Goal: Navigation & Orientation: Find specific page/section

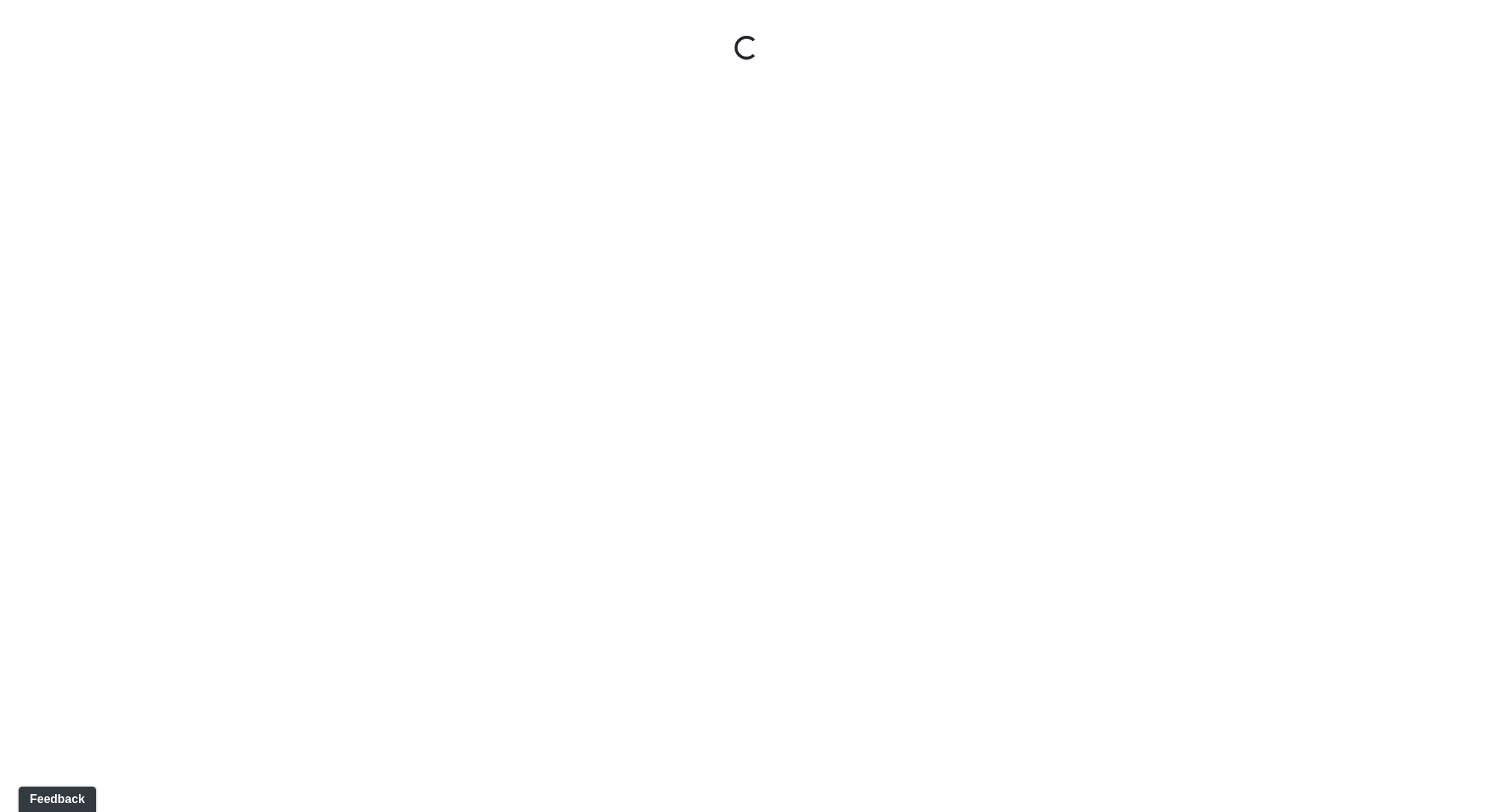
select select "9uukmqt69aq4bb2QwCGasV"
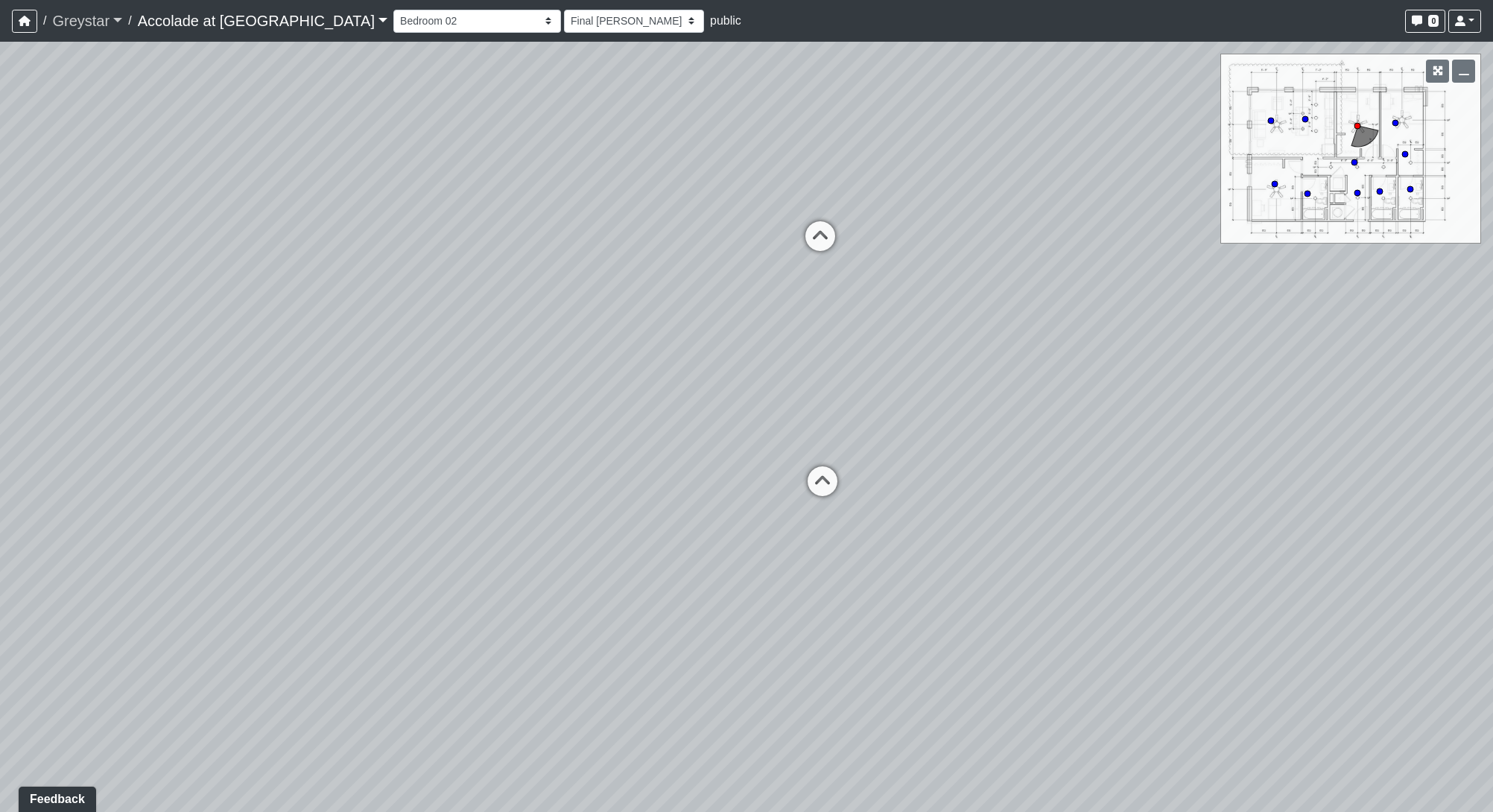
click at [82, 24] on link "Greystar" at bounding box center [87, 21] width 70 height 30
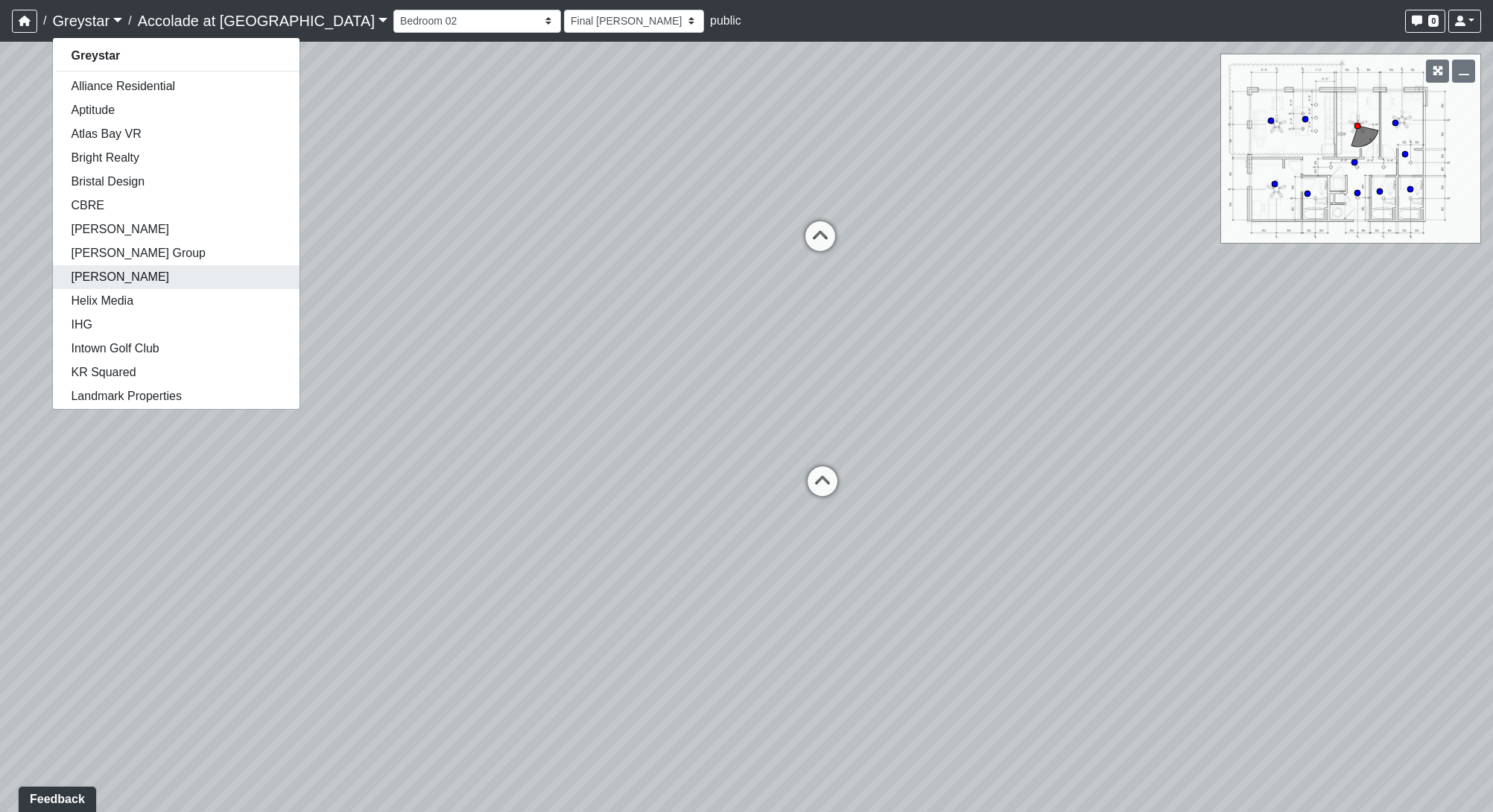
click at [132, 268] on link "[PERSON_NAME]" at bounding box center [175, 277] width 246 height 24
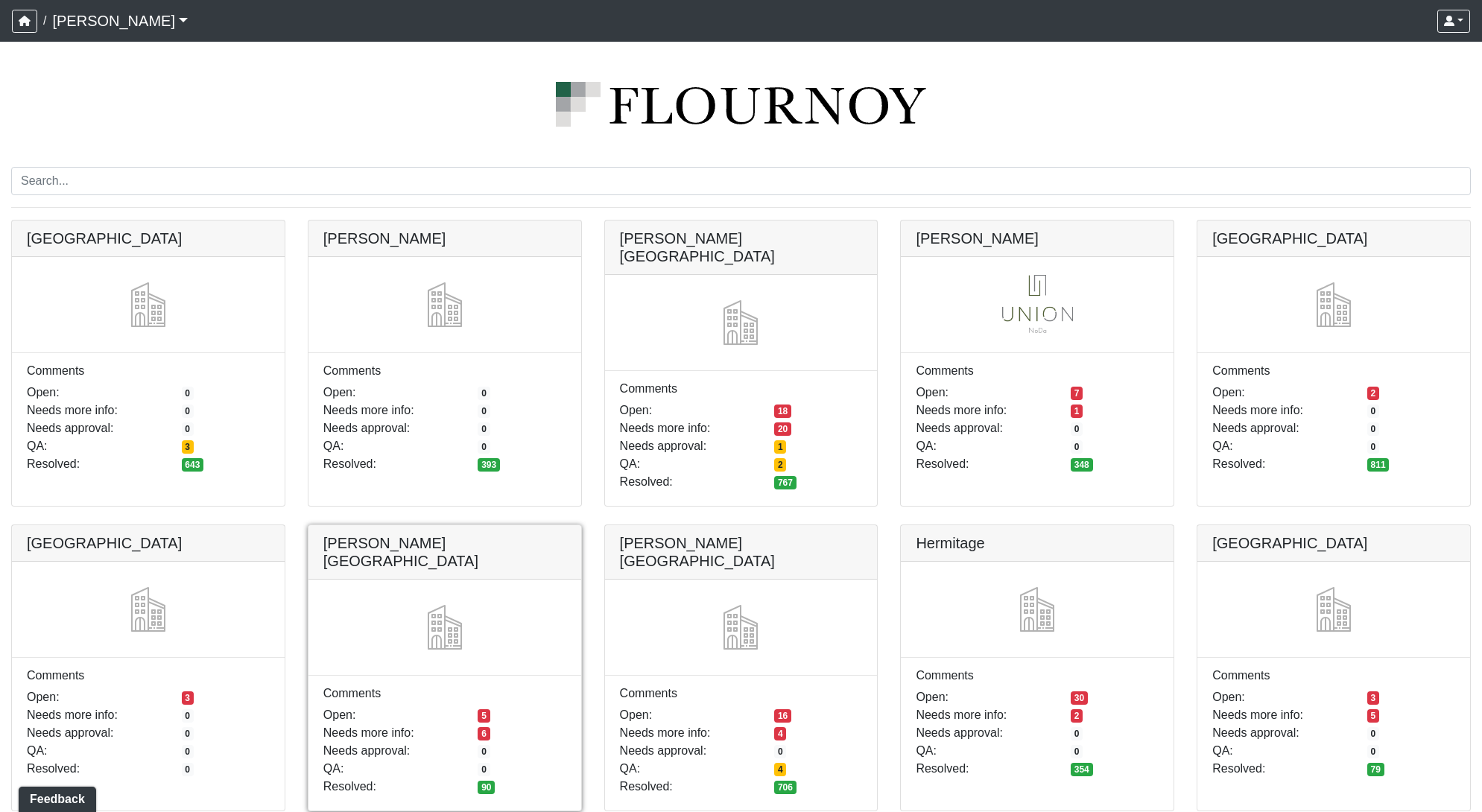
click at [495, 525] on link at bounding box center [445, 525] width 272 height 0
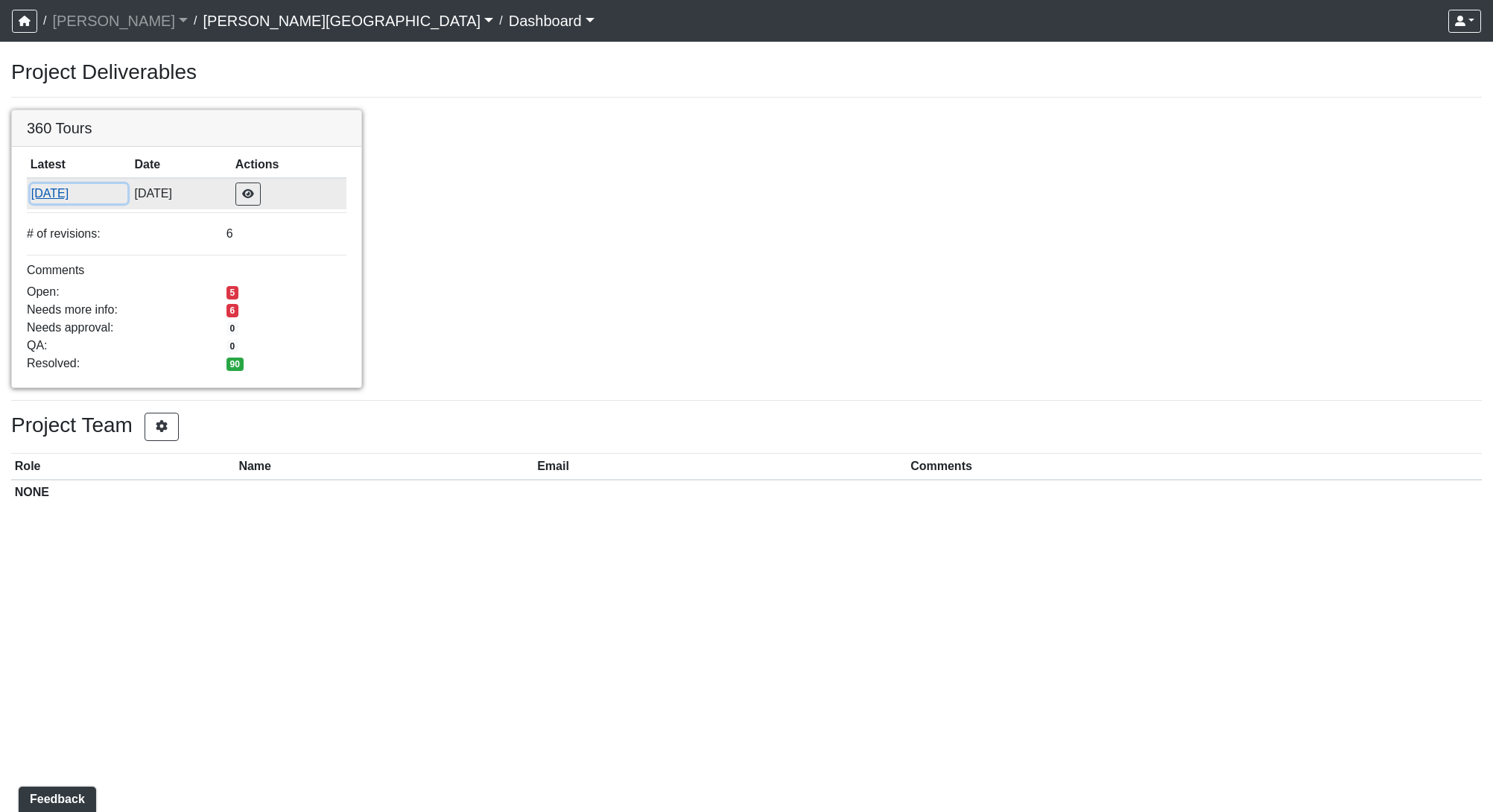
click at [38, 196] on button "[DATE]" at bounding box center [79, 193] width 97 height 19
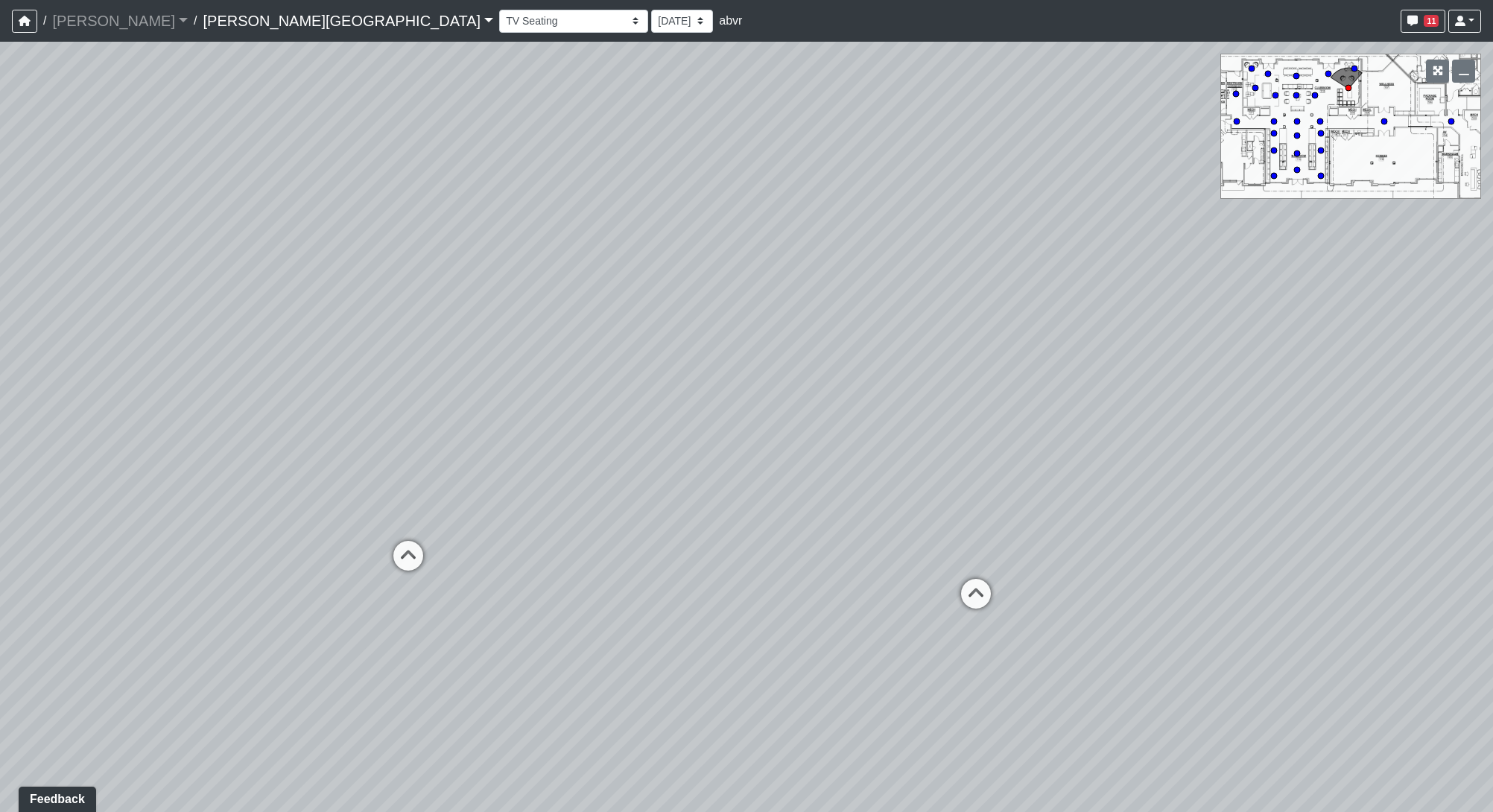
drag, startPoint x: 1179, startPoint y: 505, endPoint x: 488, endPoint y: 463, distance: 692.3
click at [488, 463] on div "Loading... Pool Courtyard Entry 1 Loading... Window Seating 1 Loading... Foosba…" at bounding box center [746, 427] width 1493 height 770
click at [414, 563] on icon at bounding box center [408, 562] width 44 height 44
drag, startPoint x: 818, startPoint y: 360, endPoint x: 825, endPoint y: 416, distance: 56.4
click at [818, 360] on icon at bounding box center [810, 363] width 44 height 44
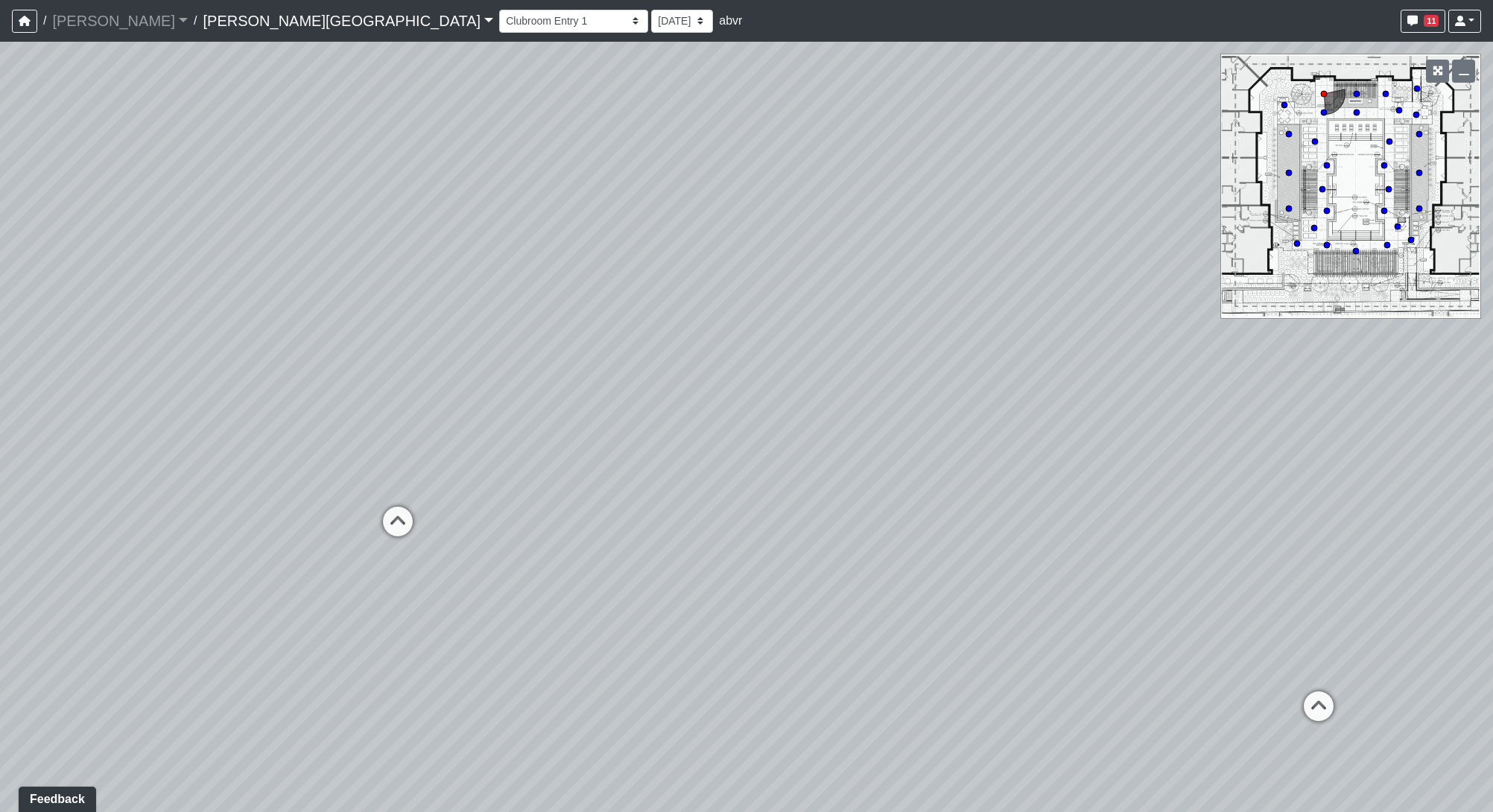
drag, startPoint x: 402, startPoint y: 282, endPoint x: 993, endPoint y: 204, distance: 596.1
click at [1057, 191] on div "Loading... Pool Courtyard Entry 1 Loading... Window Seating 1 Loading... Foosba…" at bounding box center [746, 427] width 1493 height 770
click at [511, 583] on div "Loading... Pool Courtyard Entry 1 Loading... Window Seating 1 Loading... Foosba…" at bounding box center [746, 427] width 1493 height 770
drag, startPoint x: 916, startPoint y: 402, endPoint x: 508, endPoint y: 360, distance: 410.2
click at [513, 361] on div "Loading... Pool Courtyard Entry 1 Loading... Window Seating 1 Loading... Foosba…" at bounding box center [746, 427] width 1493 height 770
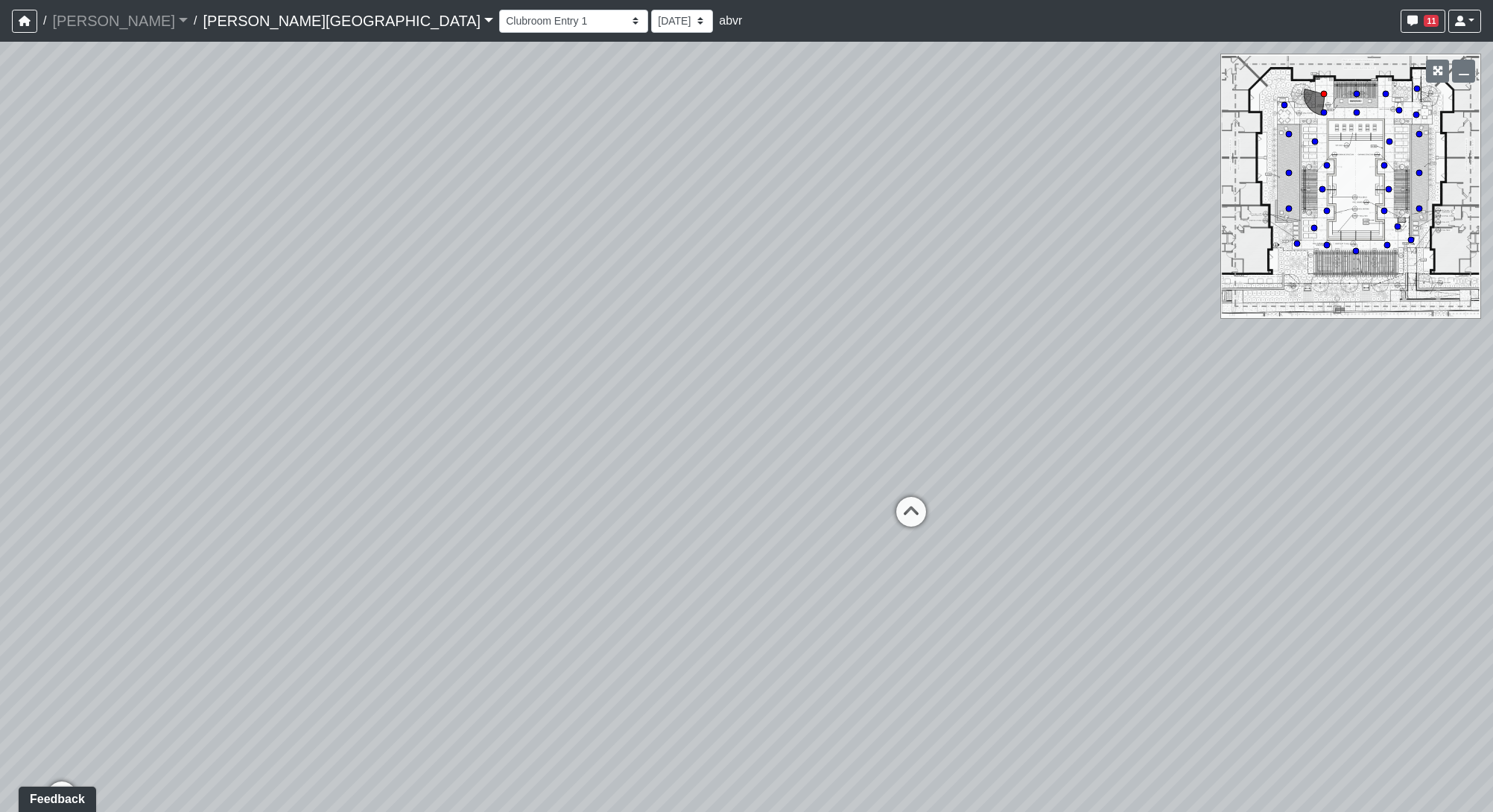
drag, startPoint x: 903, startPoint y: 295, endPoint x: 159, endPoint y: 482, distance: 767.1
click at [185, 488] on div "Loading... Pool Courtyard Entry 1 Loading... Window Seating 1 Loading... Foosba…" at bounding box center [746, 427] width 1493 height 770
drag, startPoint x: 1165, startPoint y: 611, endPoint x: 436, endPoint y: 576, distance: 729.8
click at [358, 617] on div "Loading... Pool Courtyard Entry 1 Loading... Window Seating 1 Loading... Foosba…" at bounding box center [746, 427] width 1493 height 770
drag, startPoint x: 871, startPoint y: 451, endPoint x: 502, endPoint y: 470, distance: 369.5
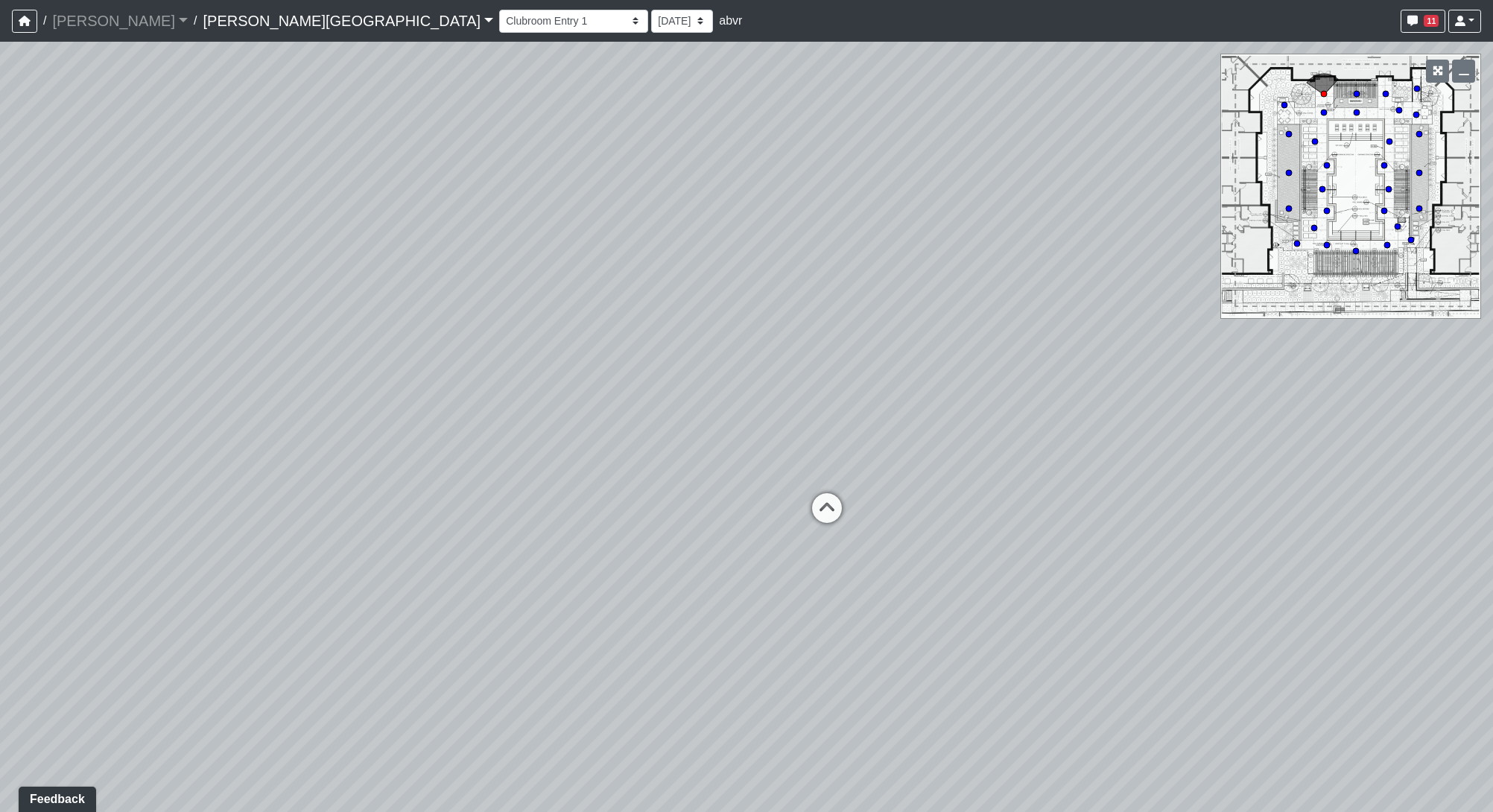
click at [502, 470] on div "Loading... Pool Courtyard Entry 1 Loading... Window Seating 1 Loading... Foosba…" at bounding box center [746, 427] width 1493 height 770
drag, startPoint x: 589, startPoint y: 356, endPoint x: 556, endPoint y: 540, distance: 186.9
click at [556, 540] on div "Loading... Pool Courtyard Entry 1 Loading... Window Seating 1 Loading... Foosba…" at bounding box center [746, 427] width 1493 height 770
drag, startPoint x: 1067, startPoint y: 297, endPoint x: 1351, endPoint y: 381, distance: 296.2
click at [1487, 344] on div "Loading... Pool Courtyard Entry 1 Loading... Window Seating 1 Loading... Foosba…" at bounding box center [746, 427] width 1493 height 770
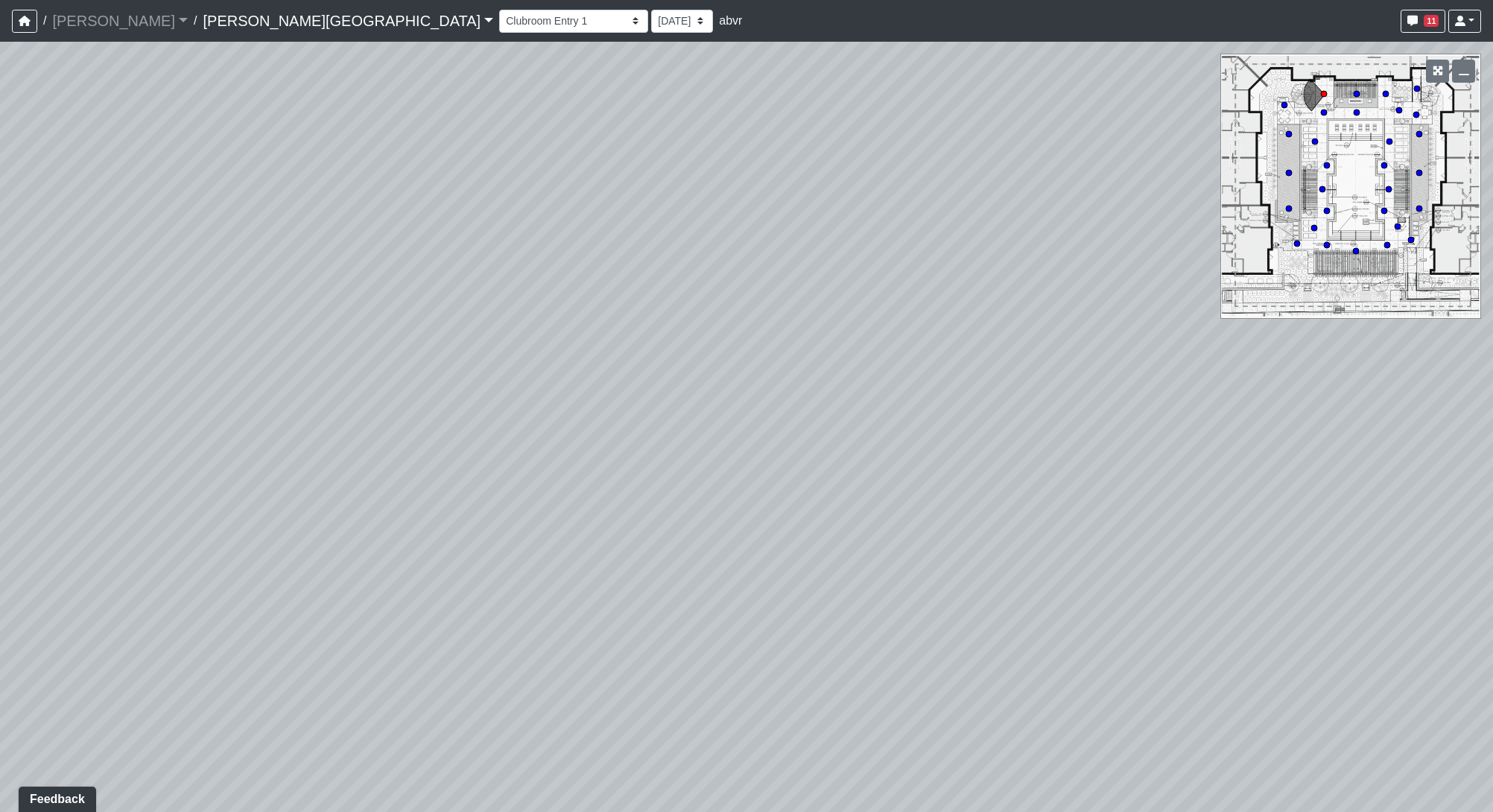
drag, startPoint x: 465, startPoint y: 554, endPoint x: 1316, endPoint y: 297, distance: 889.0
click at [1315, 297] on div "Loading... Pool Courtyard Entry 1 Loading... Window Seating 1 Loading... Foosba…" at bounding box center [746, 427] width 1493 height 770
drag, startPoint x: 209, startPoint y: 636, endPoint x: 1268, endPoint y: 534, distance: 1063.9
click at [1268, 534] on div "Loading... Pool Courtyard Entry 1 Loading... Window Seating 1 Loading... Foosba…" at bounding box center [746, 427] width 1493 height 770
click at [863, 660] on icon at bounding box center [864, 666] width 44 height 44
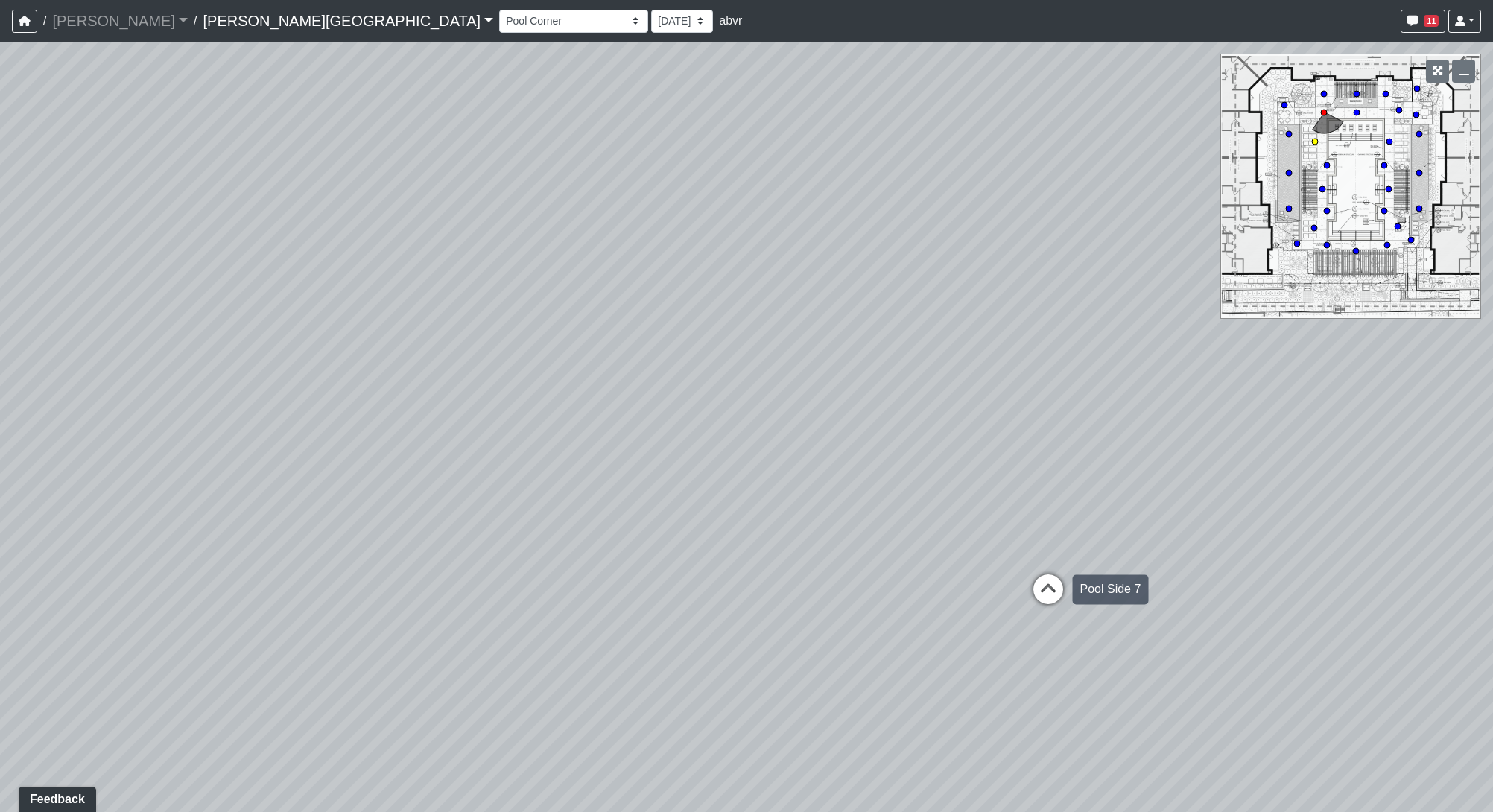
click at [1034, 601] on icon at bounding box center [1048, 596] width 44 height 44
drag, startPoint x: 764, startPoint y: 613, endPoint x: 739, endPoint y: 490, distance: 125.5
click at [743, 490] on div "Loading... Pool Courtyard Entry 1 Loading... Window Seating 1 Loading... Foosba…" at bounding box center [746, 427] width 1493 height 770
drag, startPoint x: 445, startPoint y: 553, endPoint x: 282, endPoint y: 588, distance: 166.7
click at [308, 611] on div "Loading... Pool Courtyard Entry 1 Loading... Window Seating 1 Loading... Foosba…" at bounding box center [746, 427] width 1493 height 770
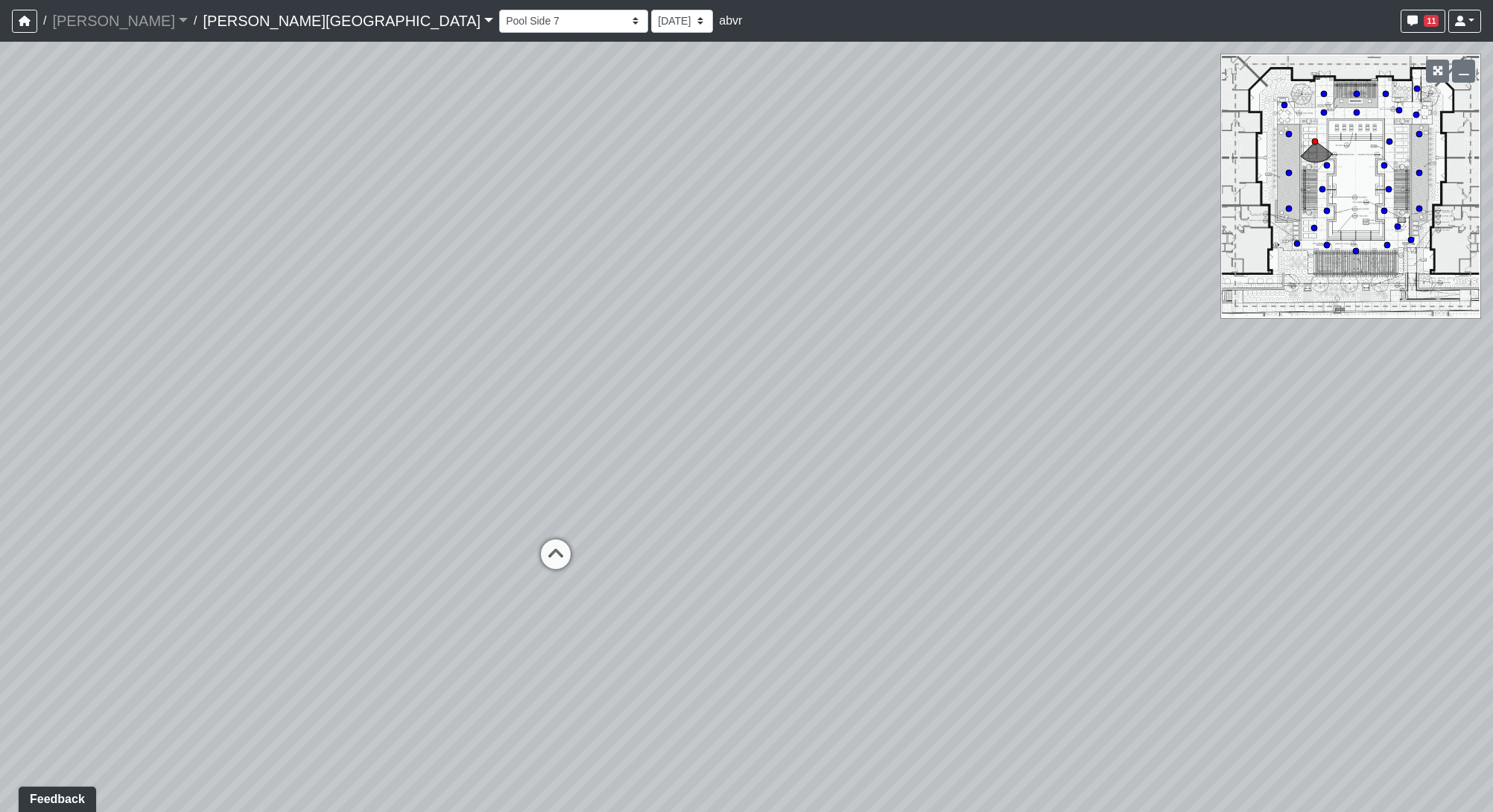
drag, startPoint x: 993, startPoint y: 613, endPoint x: 1204, endPoint y: 739, distance: 245.8
click at [1204, 739] on div "Loading... Pool Courtyard Entry 1 Loading... Window Seating 1 Loading... Foosba…" at bounding box center [746, 427] width 1493 height 770
drag, startPoint x: 561, startPoint y: 560, endPoint x: 590, endPoint y: 566, distance: 29.6
click at [563, 561] on icon at bounding box center [558, 561] width 44 height 44
drag, startPoint x: 879, startPoint y: 567, endPoint x: 887, endPoint y: 569, distance: 8.2
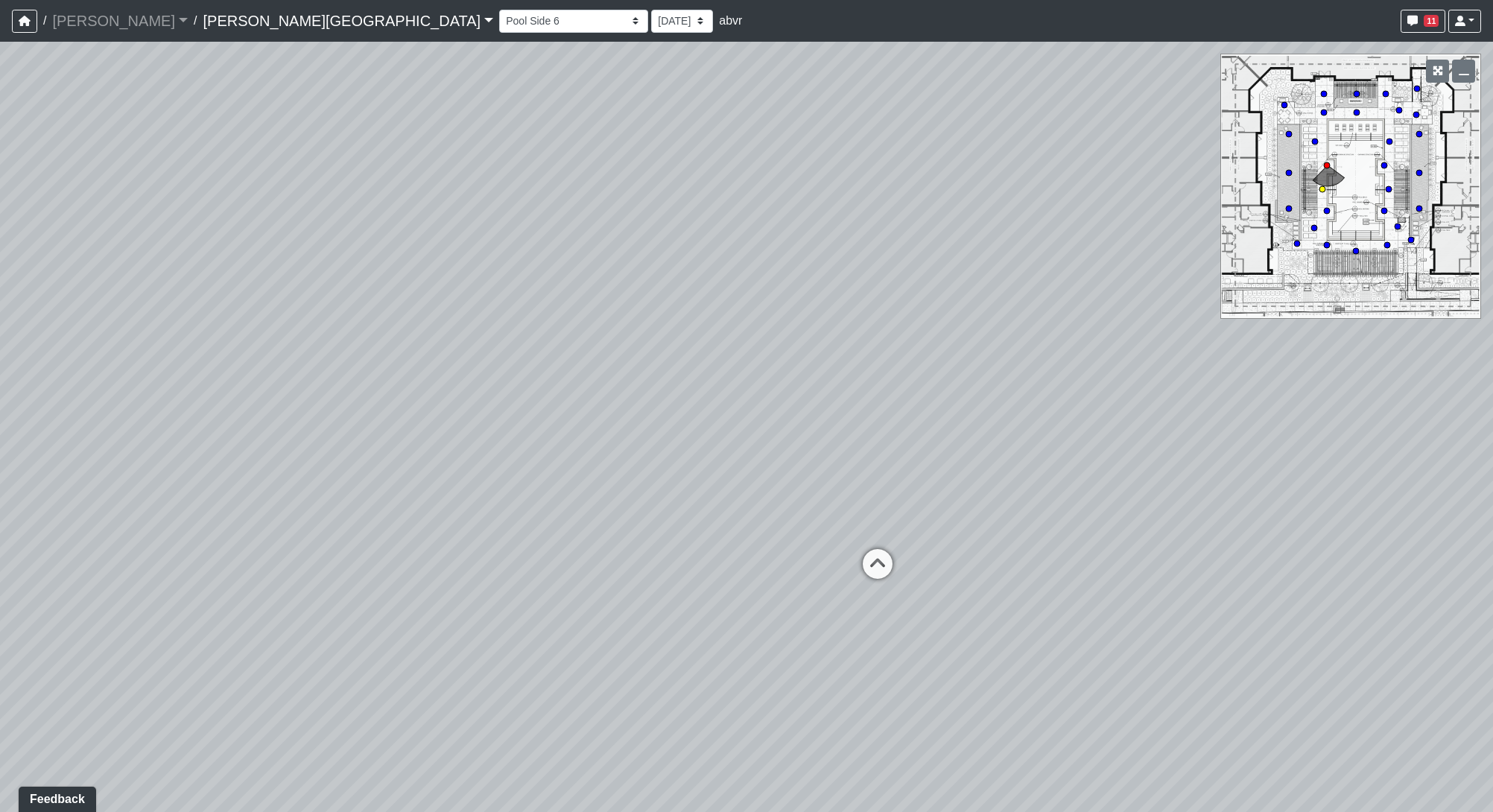
click at [885, 568] on icon at bounding box center [877, 571] width 44 height 44
drag, startPoint x: 702, startPoint y: 583, endPoint x: 828, endPoint y: 617, distance: 130.5
click at [702, 584] on icon at bounding box center [688, 585] width 44 height 44
click at [1135, 642] on icon at bounding box center [1125, 645] width 44 height 44
drag, startPoint x: 1172, startPoint y: 622, endPoint x: 1029, endPoint y: 615, distance: 143.2
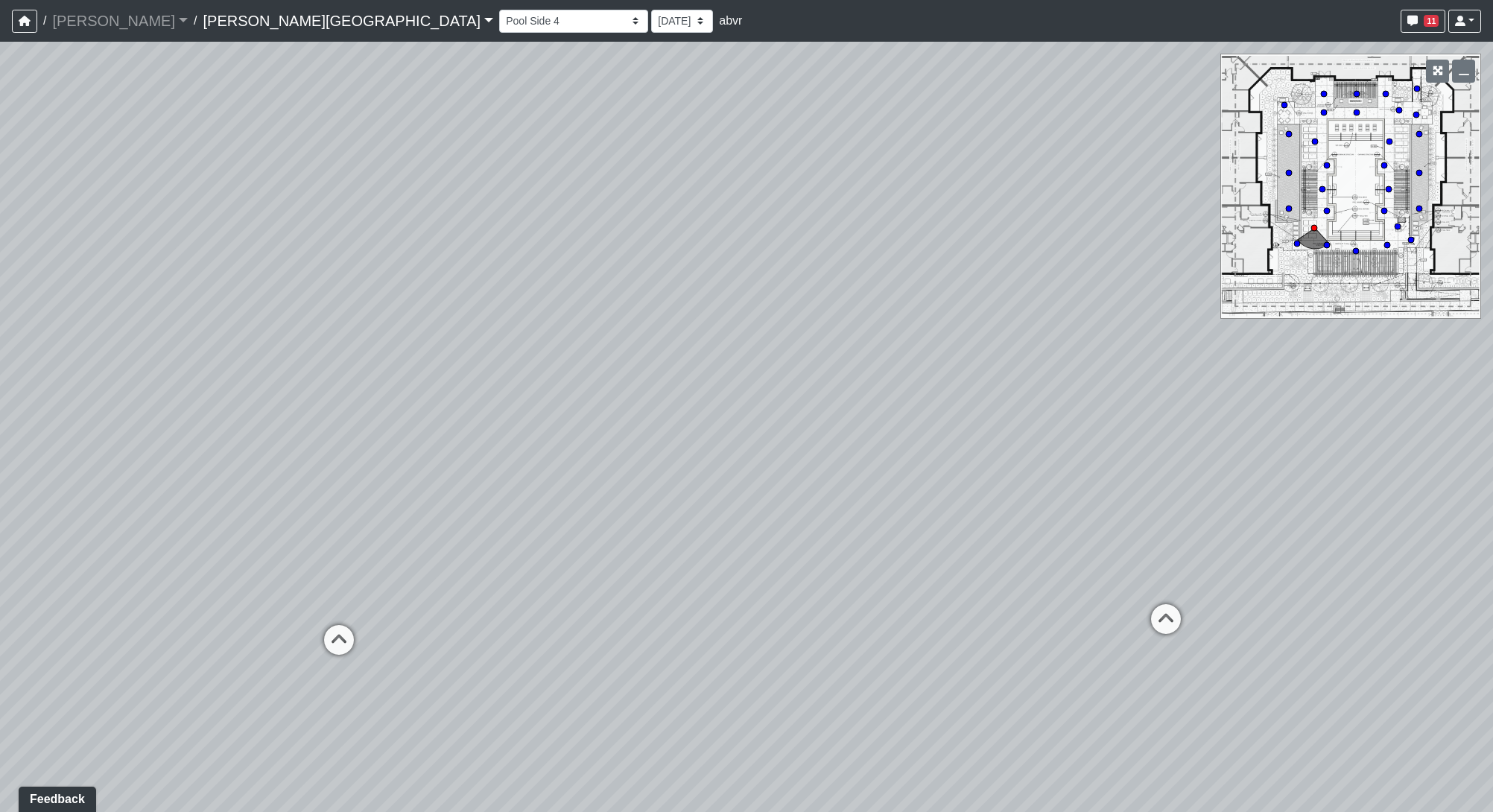
click at [1029, 615] on div "Loading... Pool Courtyard Entry 1 Loading... Window Seating 1 Loading... Foosba…" at bounding box center [746, 427] width 1493 height 770
drag, startPoint x: 498, startPoint y: 551, endPoint x: 1323, endPoint y: 623, distance: 828.1
click at [1323, 623] on div "Loading... Pool Courtyard Entry 1 Loading... Window Seating 1 Loading... Foosba…" at bounding box center [746, 427] width 1493 height 770
click at [983, 676] on icon at bounding box center [975, 682] width 44 height 44
click at [569, 590] on icon at bounding box center [585, 603] width 44 height 44
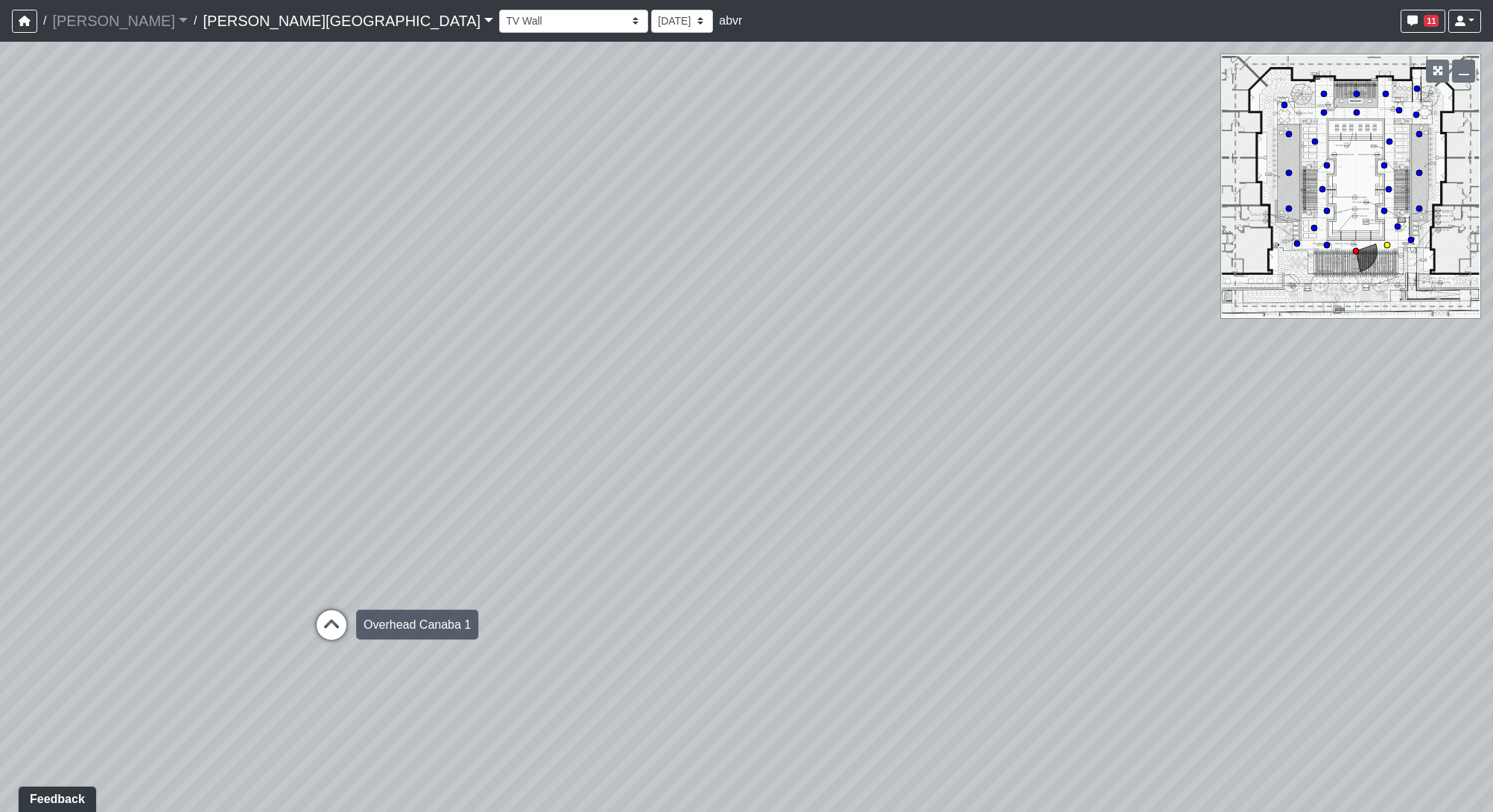
click at [329, 617] on icon at bounding box center [331, 632] width 44 height 44
drag, startPoint x: 291, startPoint y: 693, endPoint x: 441, endPoint y: 684, distance: 150.3
click at [297, 691] on icon at bounding box center [283, 700] width 44 height 44
drag, startPoint x: 1155, startPoint y: 674, endPoint x: 546, endPoint y: 532, distance: 625.3
click at [270, 520] on div "Loading... Pool Courtyard Entry 1 Loading... Window Seating 1 Loading... Foosba…" at bounding box center [746, 427] width 1493 height 770
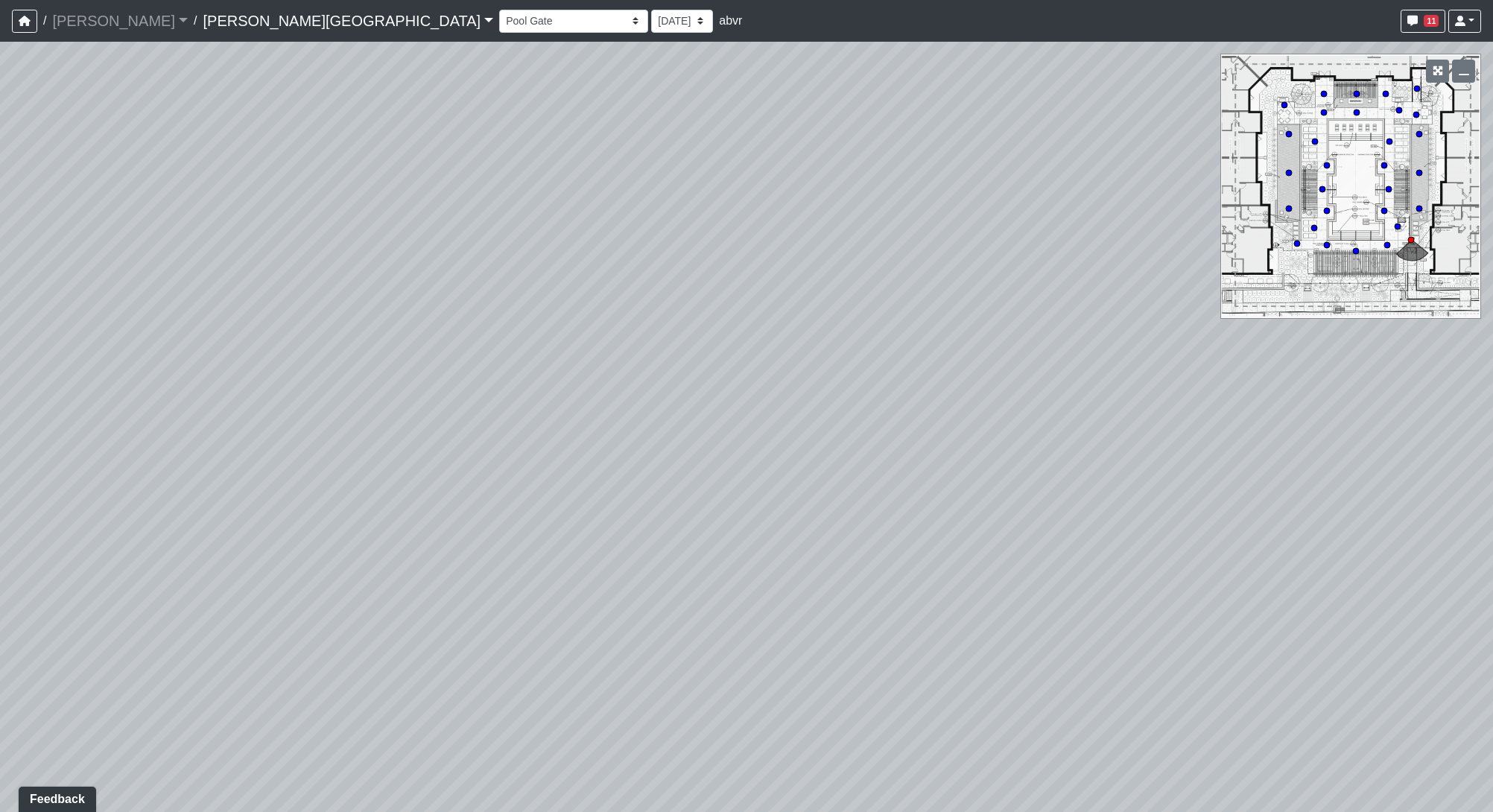
drag, startPoint x: 729, startPoint y: 447, endPoint x: 878, endPoint y: 529, distance: 170.1
click at [908, 540] on div "Loading... Pool Courtyard Entry 1 Loading... Window Seating 1 Loading... Foosba…" at bounding box center [746, 427] width 1493 height 770
click at [741, 366] on div "Loading... Pool Courtyard Entry 1 Loading... Window Seating 1 Loading... Foosba…" at bounding box center [746, 427] width 1493 height 770
drag, startPoint x: 1107, startPoint y: 670, endPoint x: 1108, endPoint y: 678, distance: 8.1
click at [1097, 685] on div "Loading... Pool Courtyard Entry 1 Loading... Window Seating 1 Loading... Foosba…" at bounding box center [746, 427] width 1493 height 770
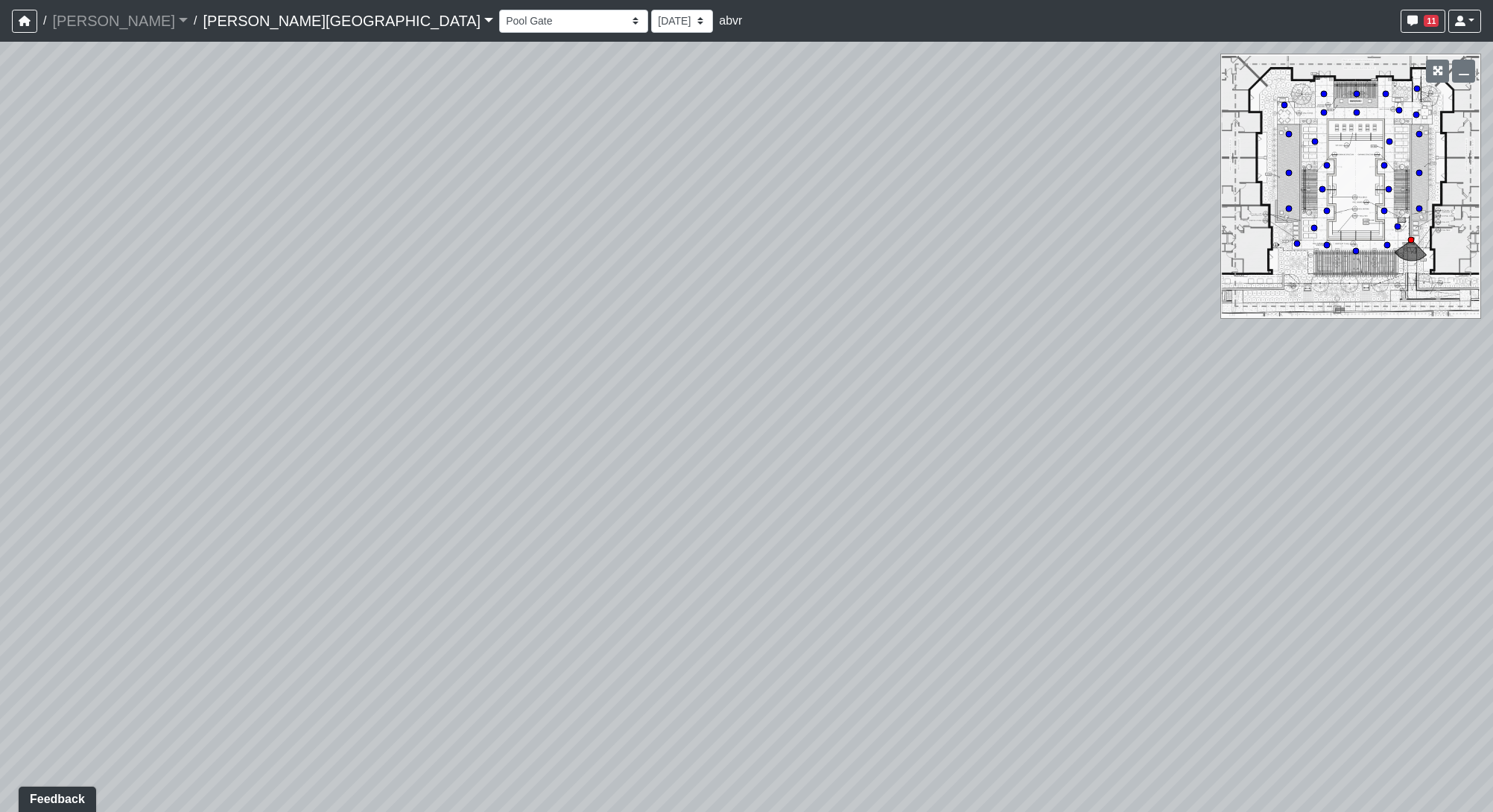
drag, startPoint x: 1081, startPoint y: 512, endPoint x: 1072, endPoint y: 505, distance: 11.4
click at [1072, 505] on div "Loading... Pool Courtyard Entry 1 Loading... Window Seating 1 Loading... Foosba…" at bounding box center [746, 427] width 1493 height 770
drag, startPoint x: 791, startPoint y: 551, endPoint x: 373, endPoint y: 702, distance: 444.4
click at [373, 702] on div "Loading... Pool Courtyard Entry 1 Loading... Window Seating 1 Loading... Foosba…" at bounding box center [746, 427] width 1493 height 770
drag, startPoint x: 769, startPoint y: 617, endPoint x: 1050, endPoint y: 663, distance: 284.7
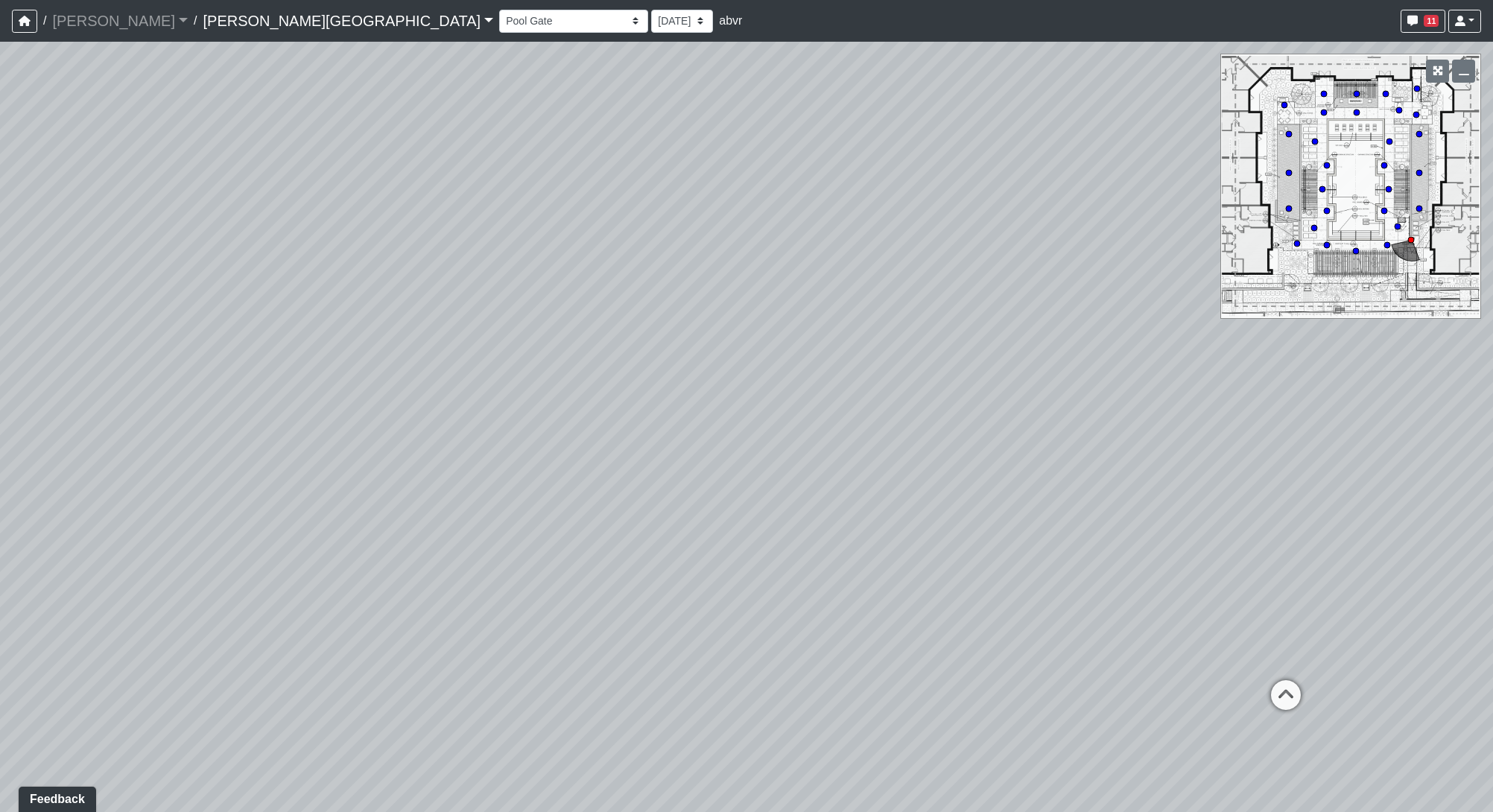
click at [1069, 678] on div "Loading... Pool Courtyard Entry 1 Loading... Window Seating 1 Loading... Foosba…" at bounding box center [746, 427] width 1493 height 770
drag, startPoint x: 1275, startPoint y: 669, endPoint x: 505, endPoint y: 581, distance: 775.0
click at [491, 580] on div "Loading... Pool Courtyard Entry 1 Loading... Window Seating 1 Loading... Foosba…" at bounding box center [746, 427] width 1493 height 770
click at [785, 568] on icon at bounding box center [771, 566] width 44 height 44
drag, startPoint x: 805, startPoint y: 518, endPoint x: 862, endPoint y: 537, distance: 60.1
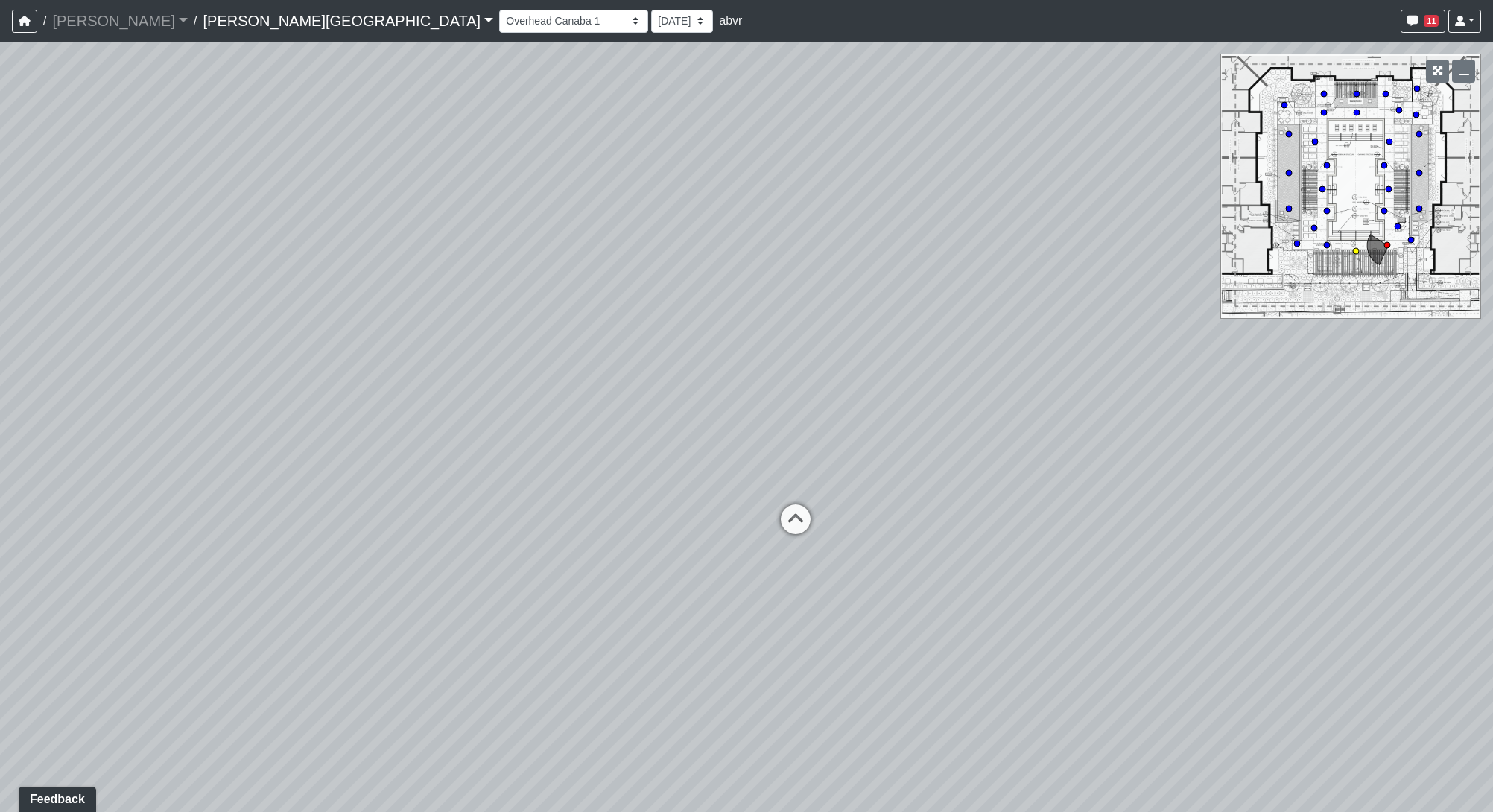
click at [810, 523] on icon at bounding box center [795, 526] width 44 height 44
drag, startPoint x: 983, startPoint y: 536, endPoint x: 992, endPoint y: 543, distance: 11.4
click at [989, 541] on icon at bounding box center [994, 547] width 44 height 44
click at [930, 542] on icon at bounding box center [922, 542] width 44 height 44
drag, startPoint x: 688, startPoint y: 692, endPoint x: 1403, endPoint y: 564, distance: 726.4
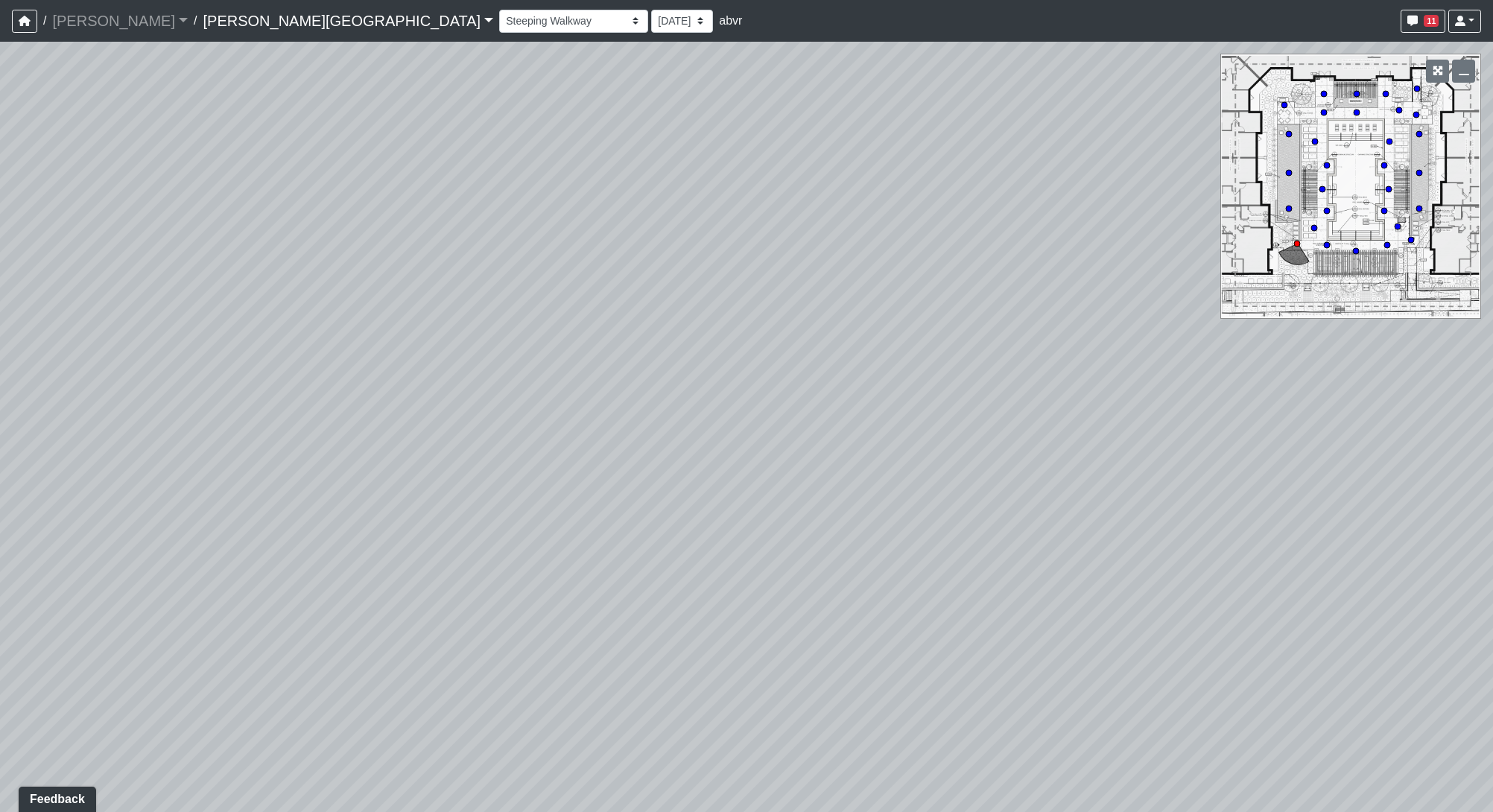
click at [1403, 564] on div "Loading... Pool Courtyard Entry 1 Loading... Window Seating 1 Loading... Foosba…" at bounding box center [746, 427] width 1493 height 770
drag, startPoint x: 732, startPoint y: 554, endPoint x: 1047, endPoint y: 593, distance: 317.4
click at [1047, 593] on div "Loading... Pool Courtyard Entry 1 Loading... Window Seating 1 Loading... Foosba…" at bounding box center [746, 427] width 1493 height 770
drag, startPoint x: 1020, startPoint y: 670, endPoint x: 291, endPoint y: 615, distance: 731.1
click at [291, 615] on div "Loading... Pool Courtyard Entry 1 Loading... Window Seating 1 Loading... Foosba…" at bounding box center [746, 427] width 1493 height 770
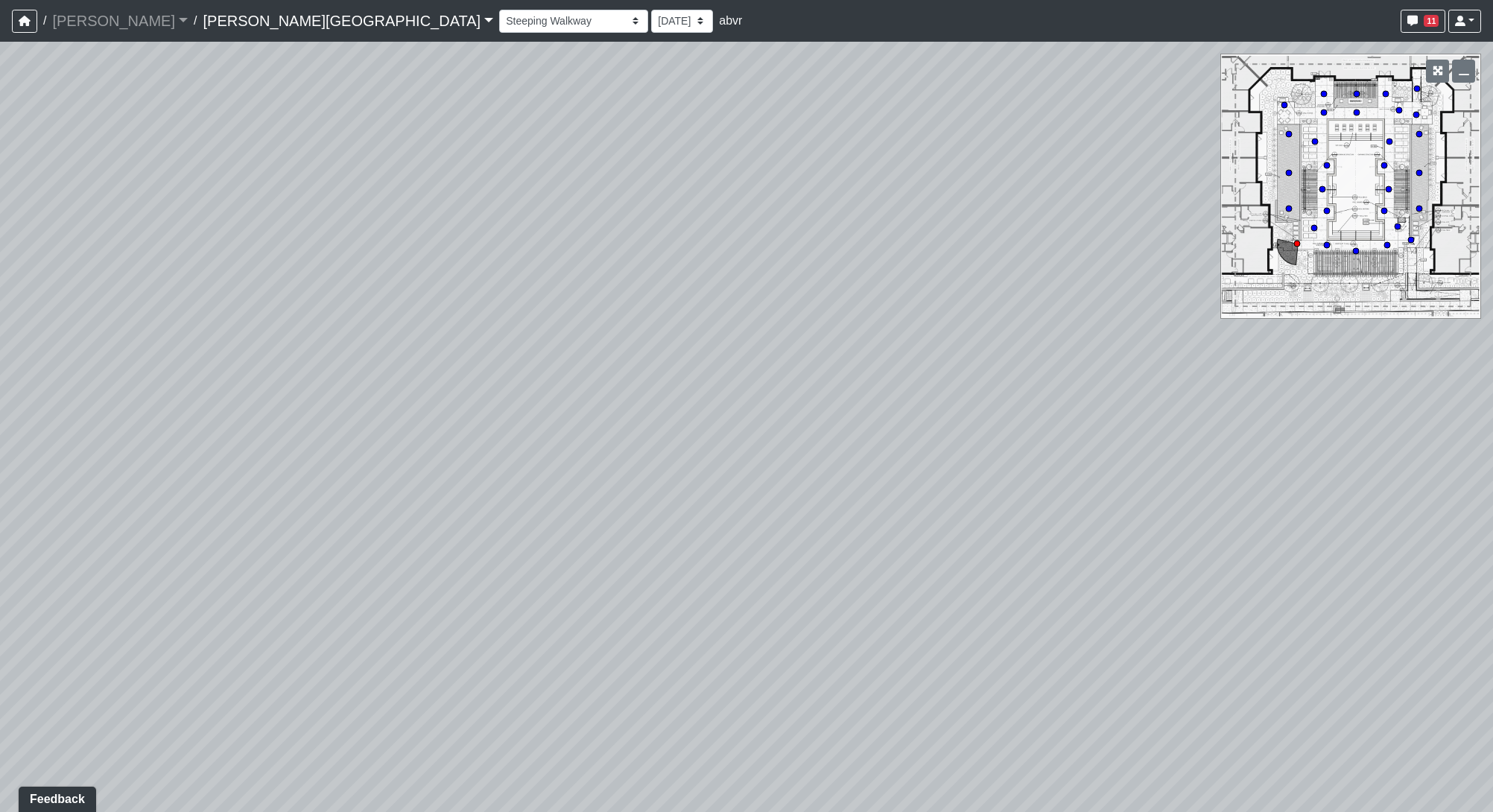
drag, startPoint x: 830, startPoint y: 509, endPoint x: 759, endPoint y: 709, distance: 212.2
click at [759, 710] on div "Loading... Pool Courtyard Entry 1 Loading... Window Seating 1 Loading... Foosba…" at bounding box center [746, 427] width 1493 height 770
drag, startPoint x: 926, startPoint y: 316, endPoint x: 456, endPoint y: 337, distance: 470.5
click at [456, 337] on div "Loading... Pool Courtyard Entry 1 Loading... Window Seating 1 Loading... Foosba…" at bounding box center [746, 427] width 1493 height 770
drag, startPoint x: 1382, startPoint y: 523, endPoint x: 199, endPoint y: 464, distance: 1184.5
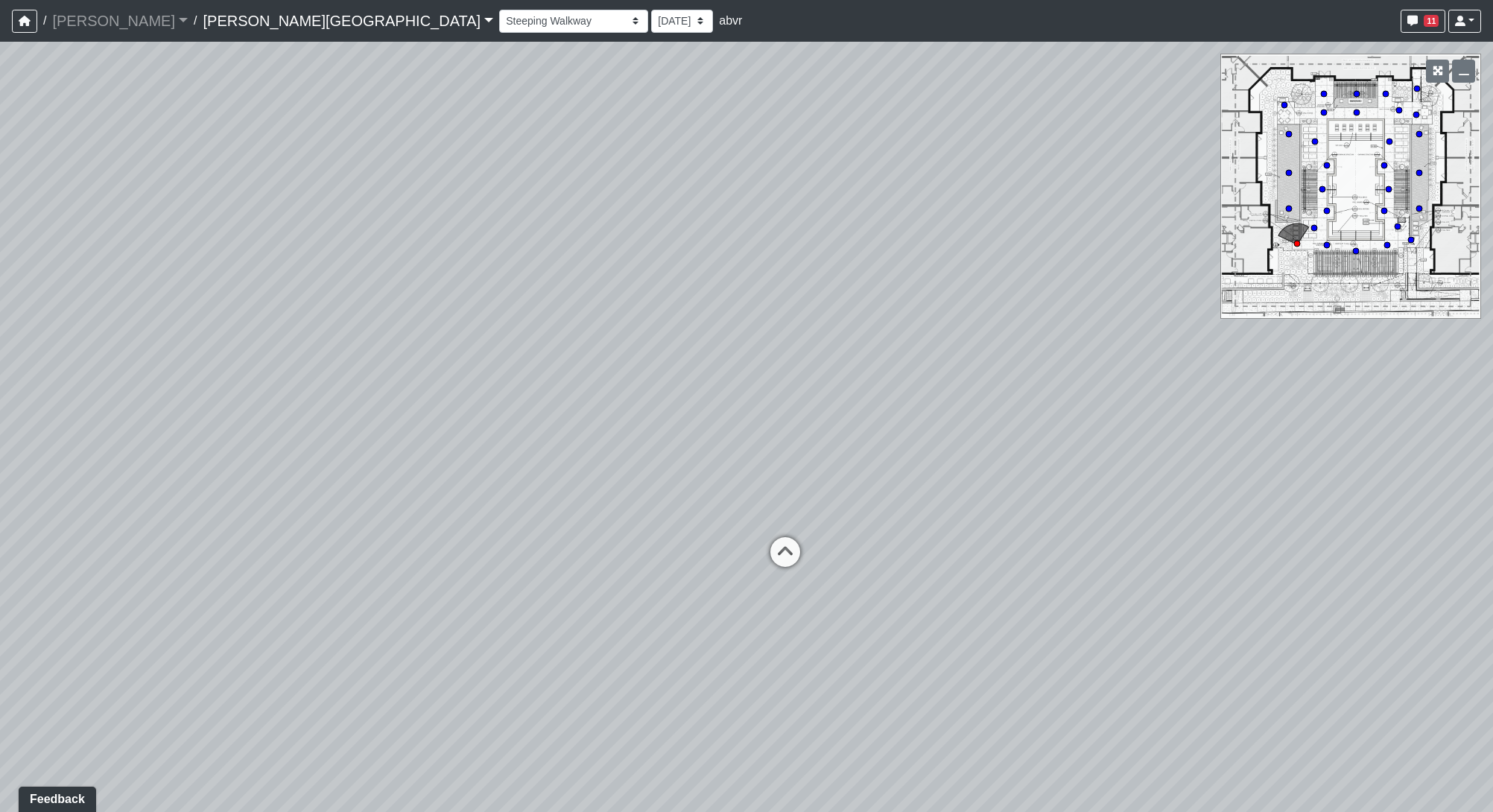
click at [199, 464] on div "Loading... Pool Courtyard Entry 1 Loading... Window Seating 1 Loading... Foosba…" at bounding box center [746, 427] width 1493 height 770
drag, startPoint x: 1134, startPoint y: 606, endPoint x: 728, endPoint y: 586, distance: 406.5
click at [728, 586] on div "Loading... Pool Courtyard Entry 1 Loading... Window Seating 1 Loading... Foosba…" at bounding box center [746, 427] width 1493 height 770
drag, startPoint x: 617, startPoint y: 505, endPoint x: 170, endPoint y: 438, distance: 452.0
click at [178, 458] on div "Loading... Pool Courtyard Entry 1 Loading... Window Seating 1 Loading... Foosba…" at bounding box center [746, 427] width 1493 height 770
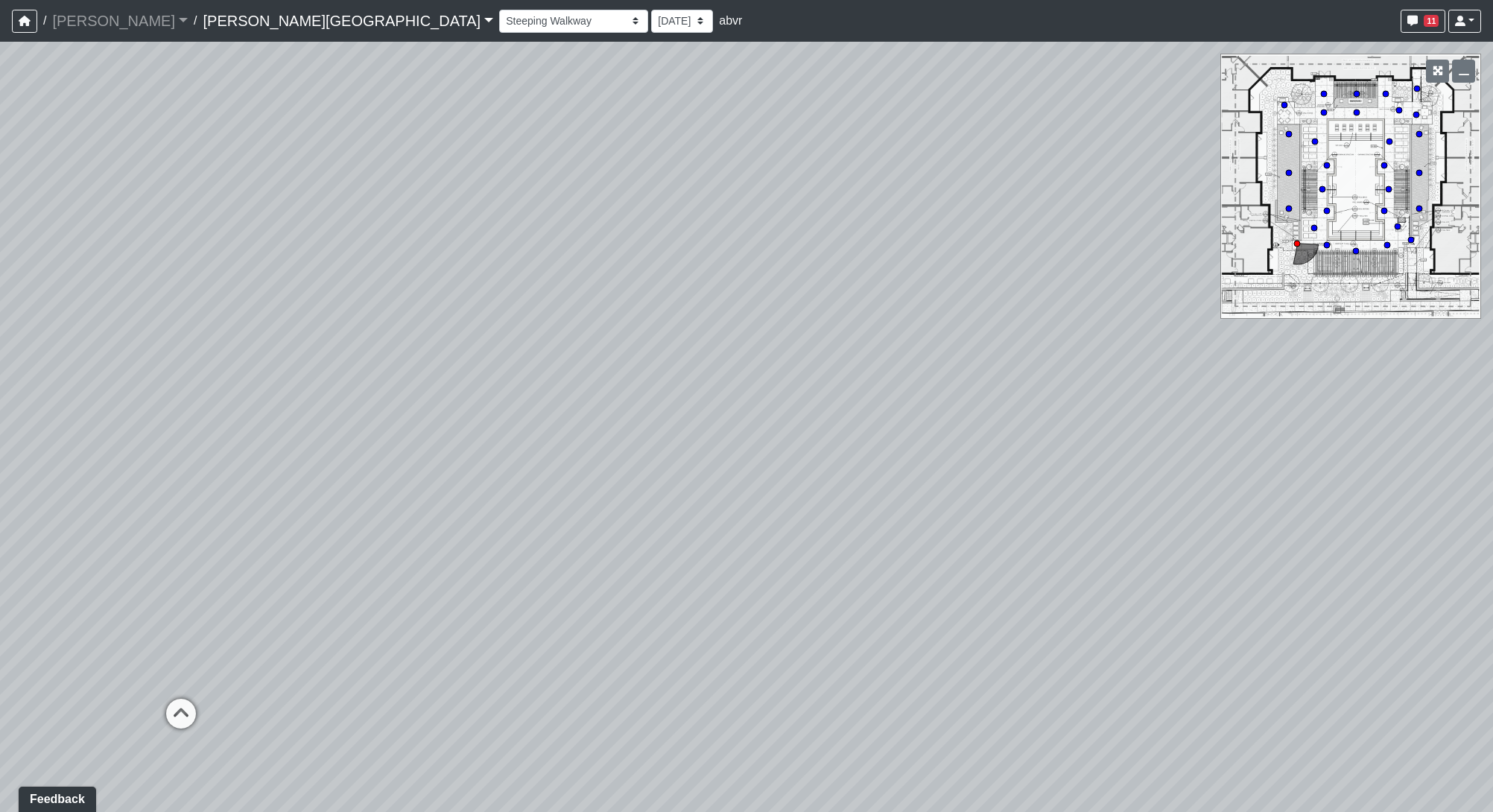
drag, startPoint x: 282, startPoint y: 460, endPoint x: 1158, endPoint y: 364, distance: 881.2
click at [1158, 364] on div "Loading... Pool Courtyard Entry 1 Loading... Window Seating 1 Loading... Foosba…" at bounding box center [746, 427] width 1493 height 770
drag, startPoint x: 457, startPoint y: 500, endPoint x: 846, endPoint y: 489, distance: 389.2
click at [846, 489] on div "Loading... Pool Courtyard Entry 1 Loading... Window Seating 1 Loading... Foosba…" at bounding box center [746, 427] width 1493 height 770
drag, startPoint x: 466, startPoint y: 631, endPoint x: 1063, endPoint y: 530, distance: 605.5
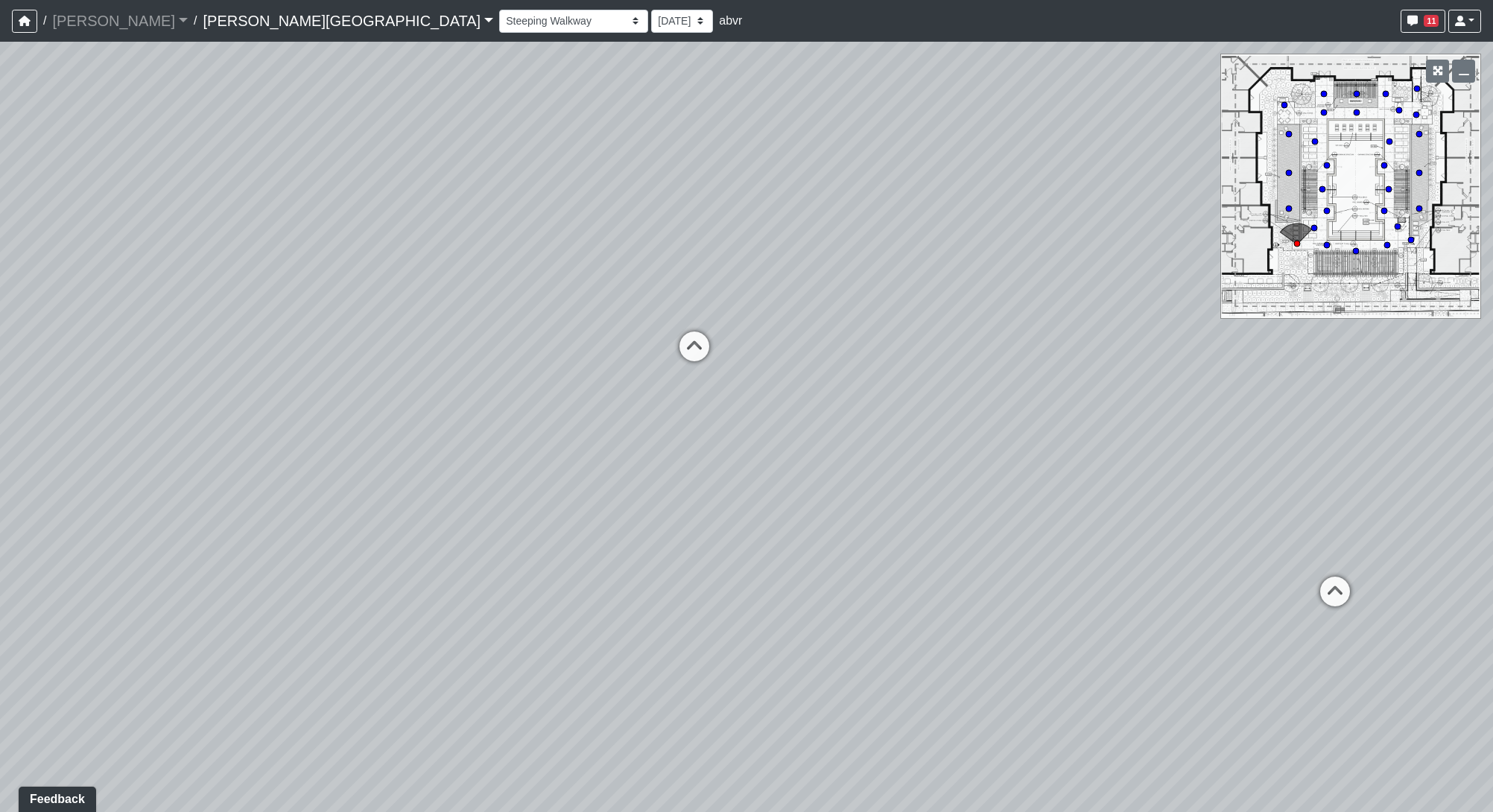
click at [1063, 530] on div "Loading... Pool Courtyard Entry 1 Loading... Window Seating 1 Loading... Foosba…" at bounding box center [746, 427] width 1493 height 770
drag, startPoint x: 793, startPoint y: 571, endPoint x: 1281, endPoint y: 200, distance: 613.0
click at [1281, 200] on div "Loading... Pool Courtyard Entry 1 Loading... Window Seating 1 Loading... Foosba…" at bounding box center [746, 427] width 1493 height 770
drag, startPoint x: 1472, startPoint y: 510, endPoint x: 313, endPoint y: 610, distance: 1163.3
click at [381, 621] on div "Loading... Pool Courtyard Entry 1 Loading... Window Seating 1 Loading... Foosba…" at bounding box center [746, 427] width 1493 height 770
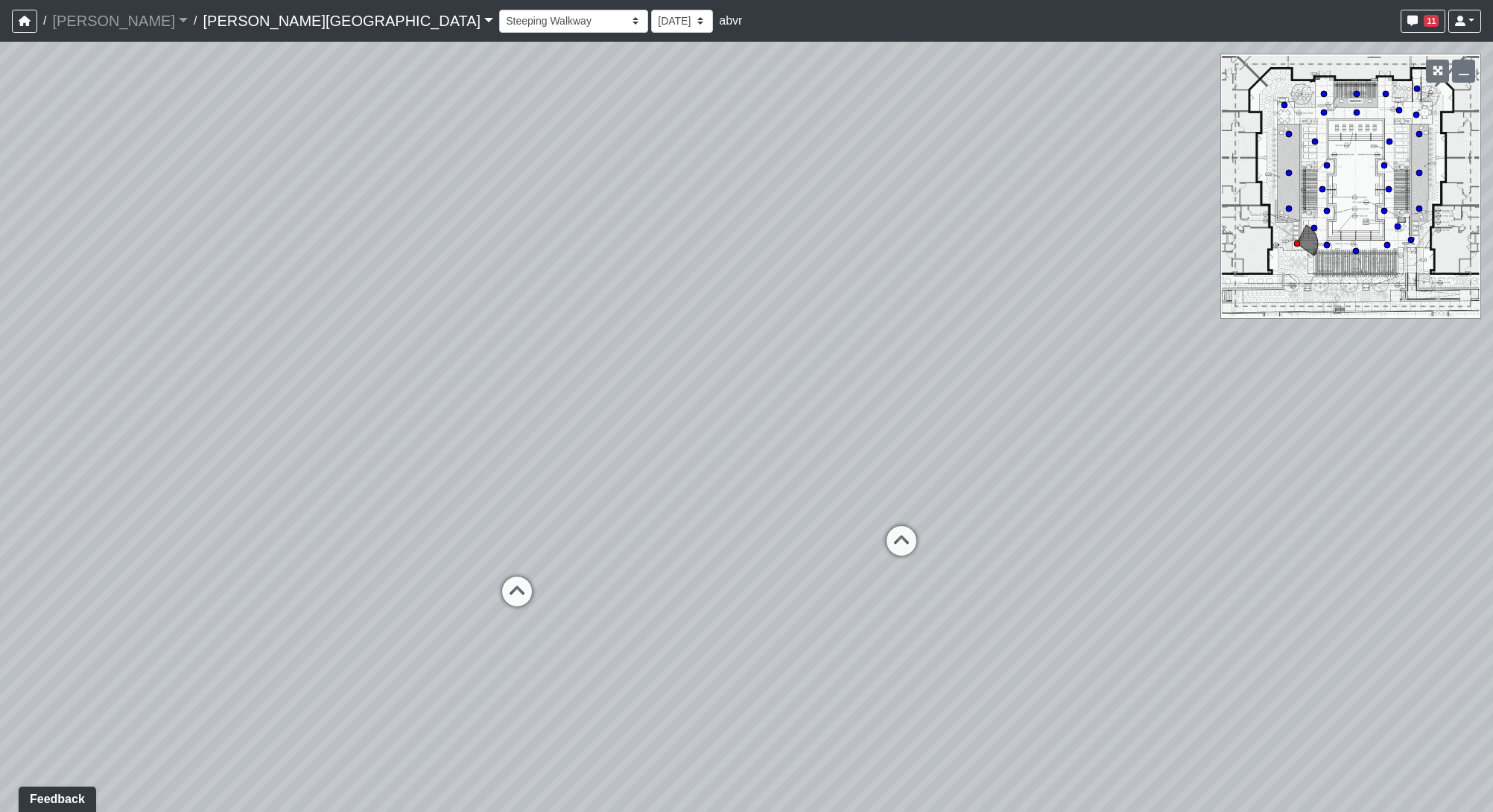
drag, startPoint x: 1064, startPoint y: 425, endPoint x: 356, endPoint y: 746, distance: 777.4
click at [356, 746] on div "Loading... Pool Courtyard Entry 1 Loading... Window Seating 1 Loading... Foosba…" at bounding box center [746, 427] width 1493 height 770
click at [515, 593] on icon at bounding box center [516, 598] width 44 height 44
drag, startPoint x: 854, startPoint y: 703, endPoint x: 845, endPoint y: 691, distance: 15.0
click at [845, 691] on div "Loading... Pool Courtyard Entry 1 Loading... Window Seating 1 Loading... Foosba…" at bounding box center [746, 427] width 1493 height 770
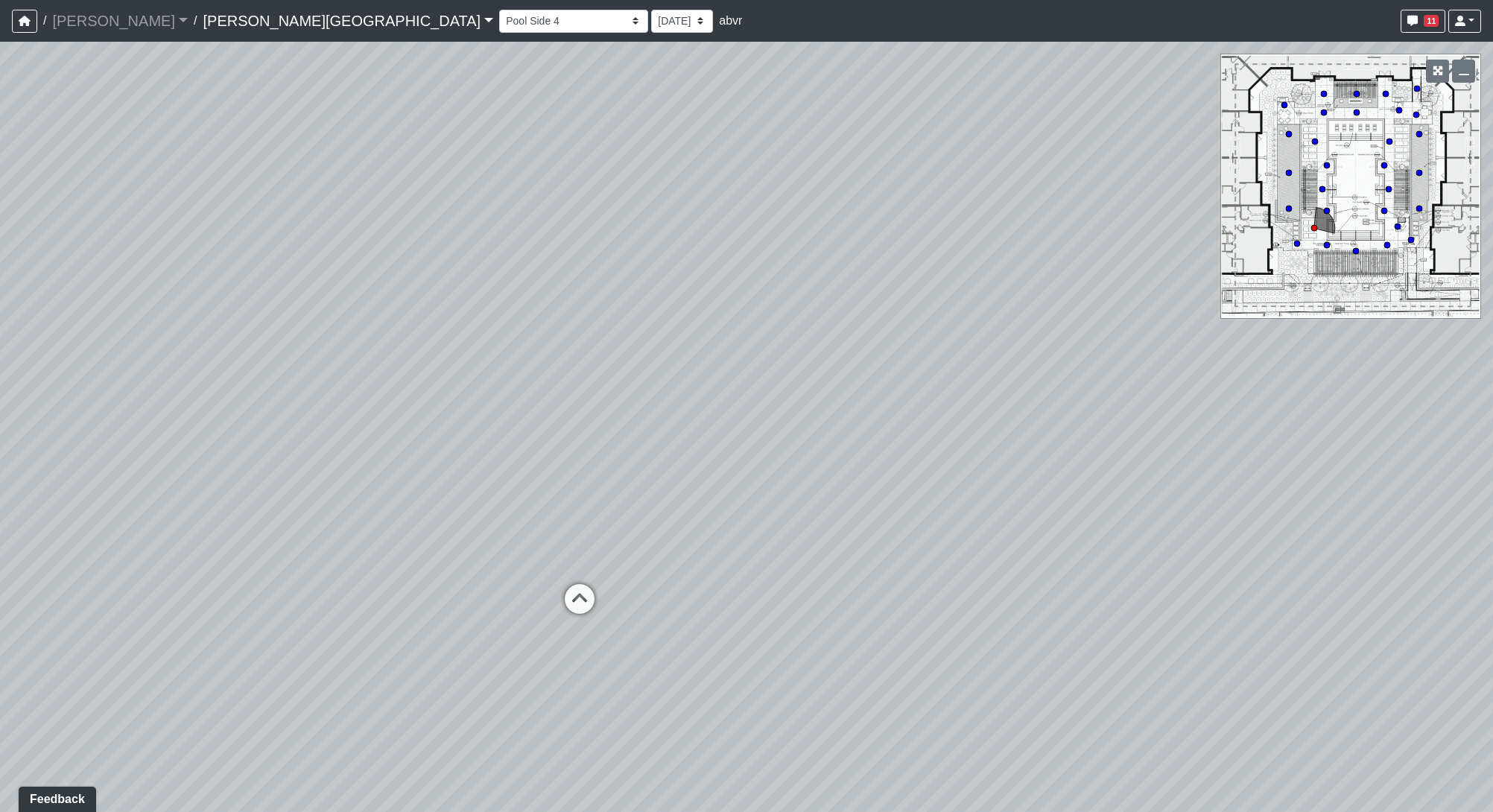
drag, startPoint x: 508, startPoint y: 663, endPoint x: 785, endPoint y: 678, distance: 277.4
click at [787, 678] on div "Loading... Pool Courtyard Entry 1 Loading... Window Seating 1 Loading... Foosba…" at bounding box center [746, 427] width 1493 height 770
click at [599, 617] on icon at bounding box center [579, 606] width 44 height 44
drag, startPoint x: 644, startPoint y: 468, endPoint x: 678, endPoint y: 480, distance: 36.1
click at [678, 480] on div "Loading... Pool Courtyard Entry 1 Loading... Window Seating 1 Loading... Foosba…" at bounding box center [746, 427] width 1493 height 770
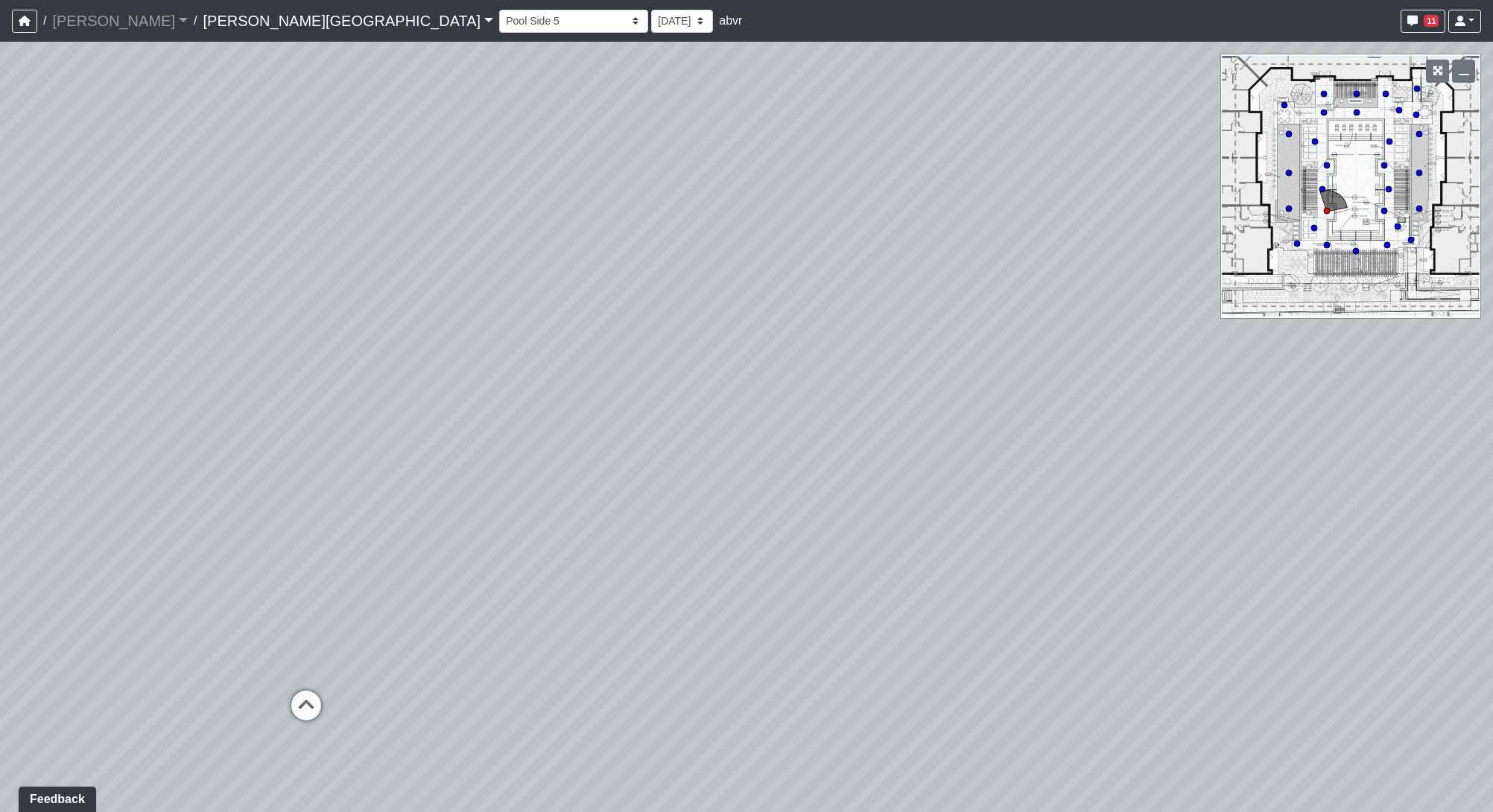
drag, startPoint x: 1074, startPoint y: 302, endPoint x: 1440, endPoint y: 517, distance: 424.5
click at [1440, 517] on div "Loading... Pool Courtyard Entry 1 Loading... Window Seating 1 Loading... Foosba…" at bounding box center [746, 427] width 1493 height 770
drag, startPoint x: 644, startPoint y: 367, endPoint x: 1062, endPoint y: 457, distance: 427.6
click at [1062, 457] on div "Loading... Pool Courtyard Entry 1 Loading... Window Seating 1 Loading... Foosba…" at bounding box center [746, 427] width 1493 height 770
drag, startPoint x: 594, startPoint y: 510, endPoint x: 768, endPoint y: 469, distance: 178.8
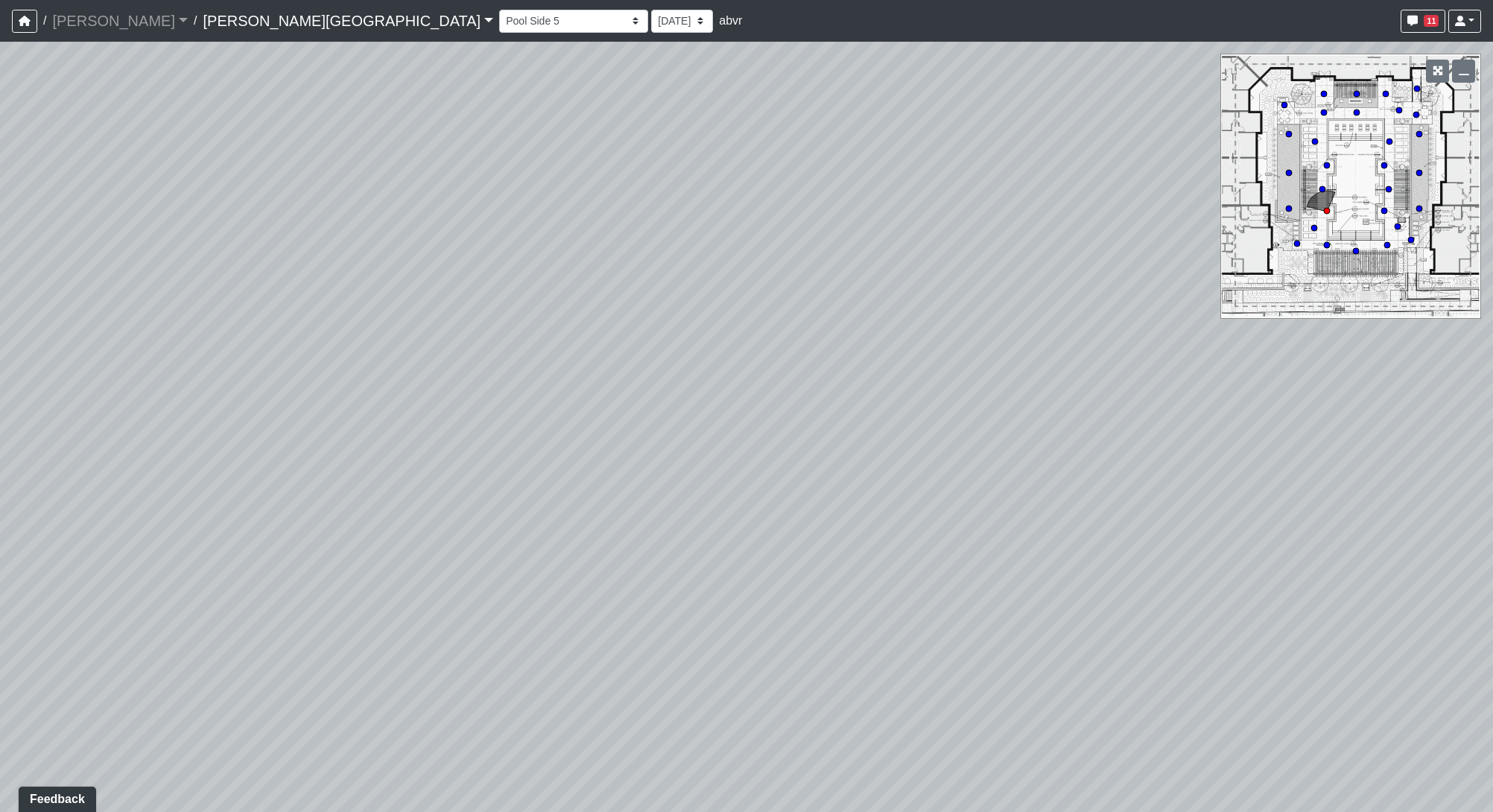
click at [628, 500] on div "Loading... Pool Courtyard Entry 1 Loading... Window Seating 1 Loading... Foosba…" at bounding box center [746, 427] width 1493 height 770
click at [1418, 25] on button "11" at bounding box center [1422, 22] width 44 height 23
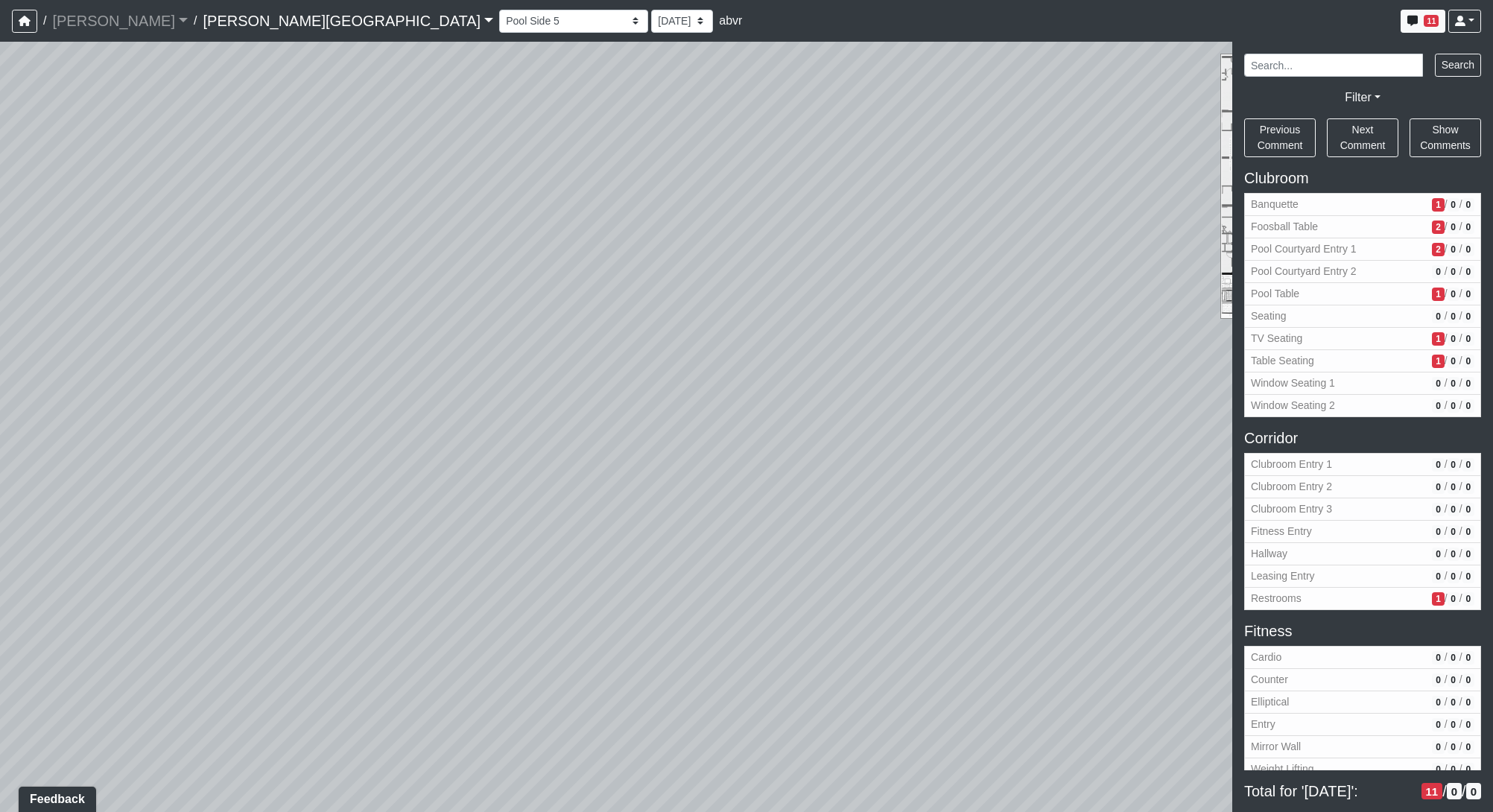
click at [1334, 603] on span "Restrooms" at bounding box center [1338, 598] width 175 height 16
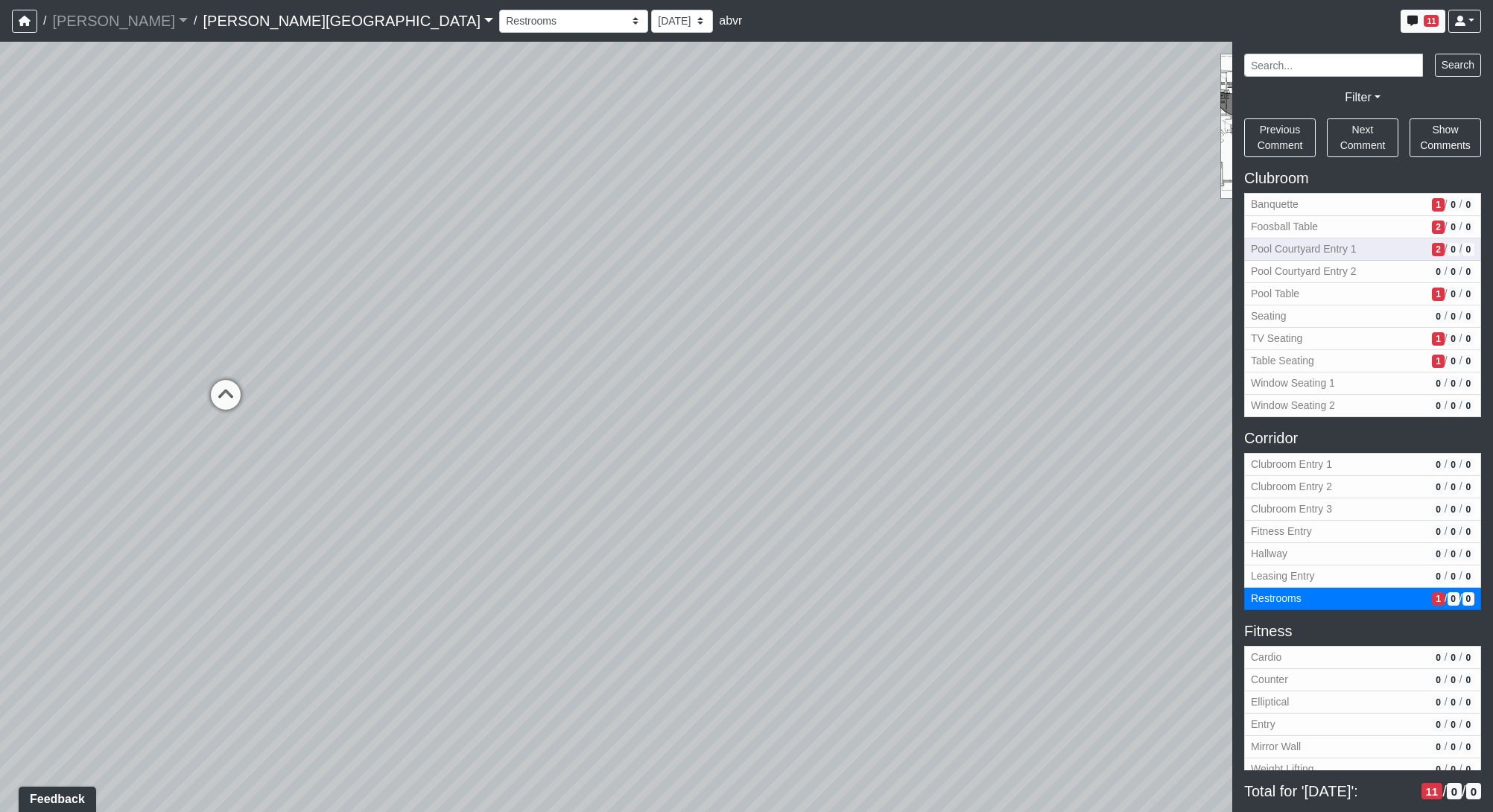
drag, startPoint x: 299, startPoint y: 568, endPoint x: 1327, endPoint y: 246, distance: 1077.3
click at [1327, 246] on div "NON-CURRENT REVISION" at bounding box center [746, 427] width 1493 height 770
drag, startPoint x: 653, startPoint y: 556, endPoint x: -273, endPoint y: 377, distance: 943.1
click at [0, 377] on html "/ Flournoy Flournoy Loading... / Declan Villa Rica Declan Villa Rica Loading...…" at bounding box center [746, 406] width 1493 height 812
drag, startPoint x: 678, startPoint y: 339, endPoint x: 333, endPoint y: 610, distance: 438.7
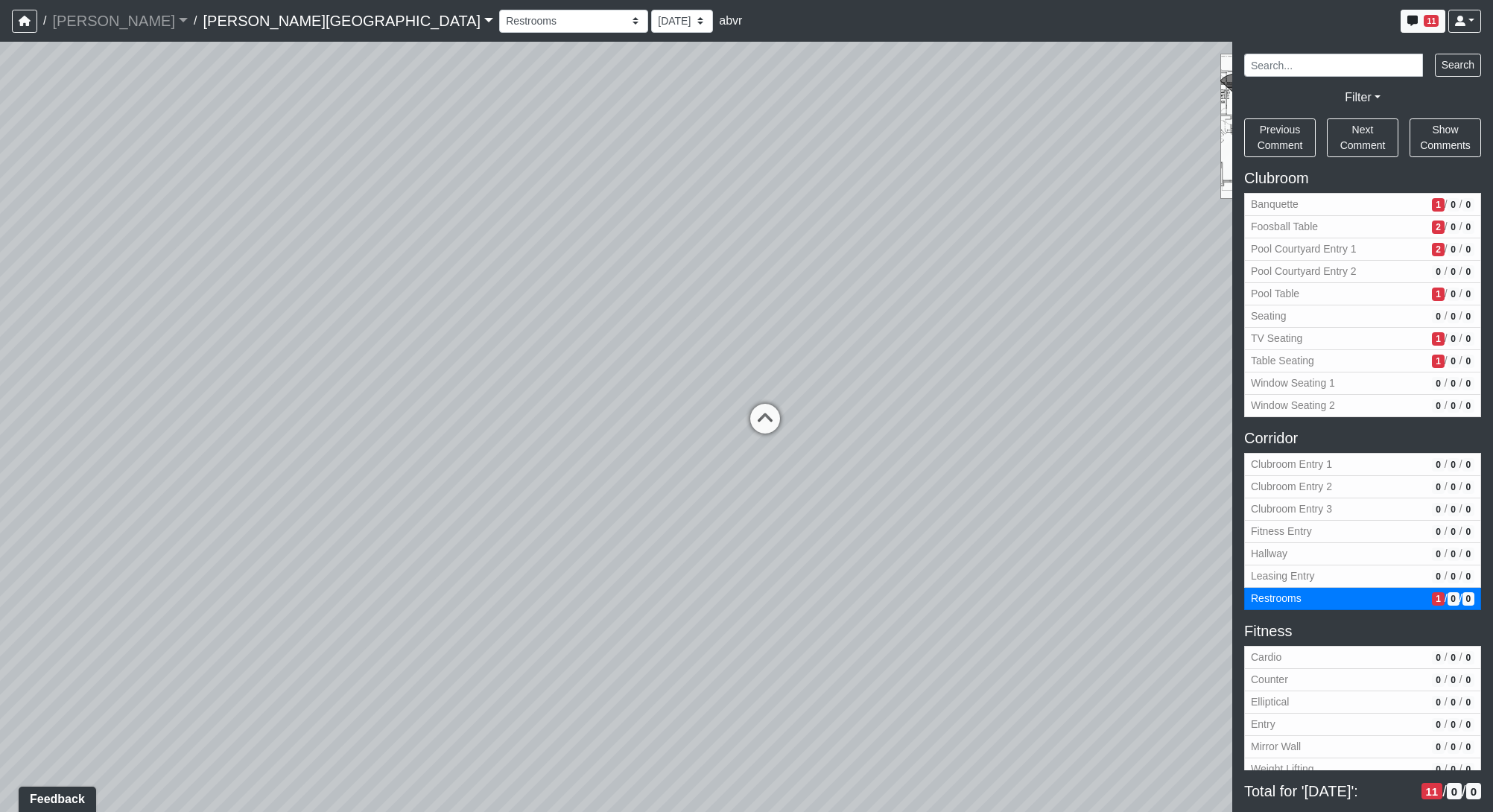
click at [333, 610] on div "Loading... Pool Courtyard Entry 1 Loading... Window Seating 1 Loading... Foosba…" at bounding box center [746, 427] width 1493 height 770
drag, startPoint x: 808, startPoint y: 398, endPoint x: 1126, endPoint y: 511, distance: 337.5
click at [1128, 512] on div "Loading... Pool Courtyard Entry 1 Loading... Window Seating 1 Loading... Foosba…" at bounding box center [746, 427] width 1493 height 770
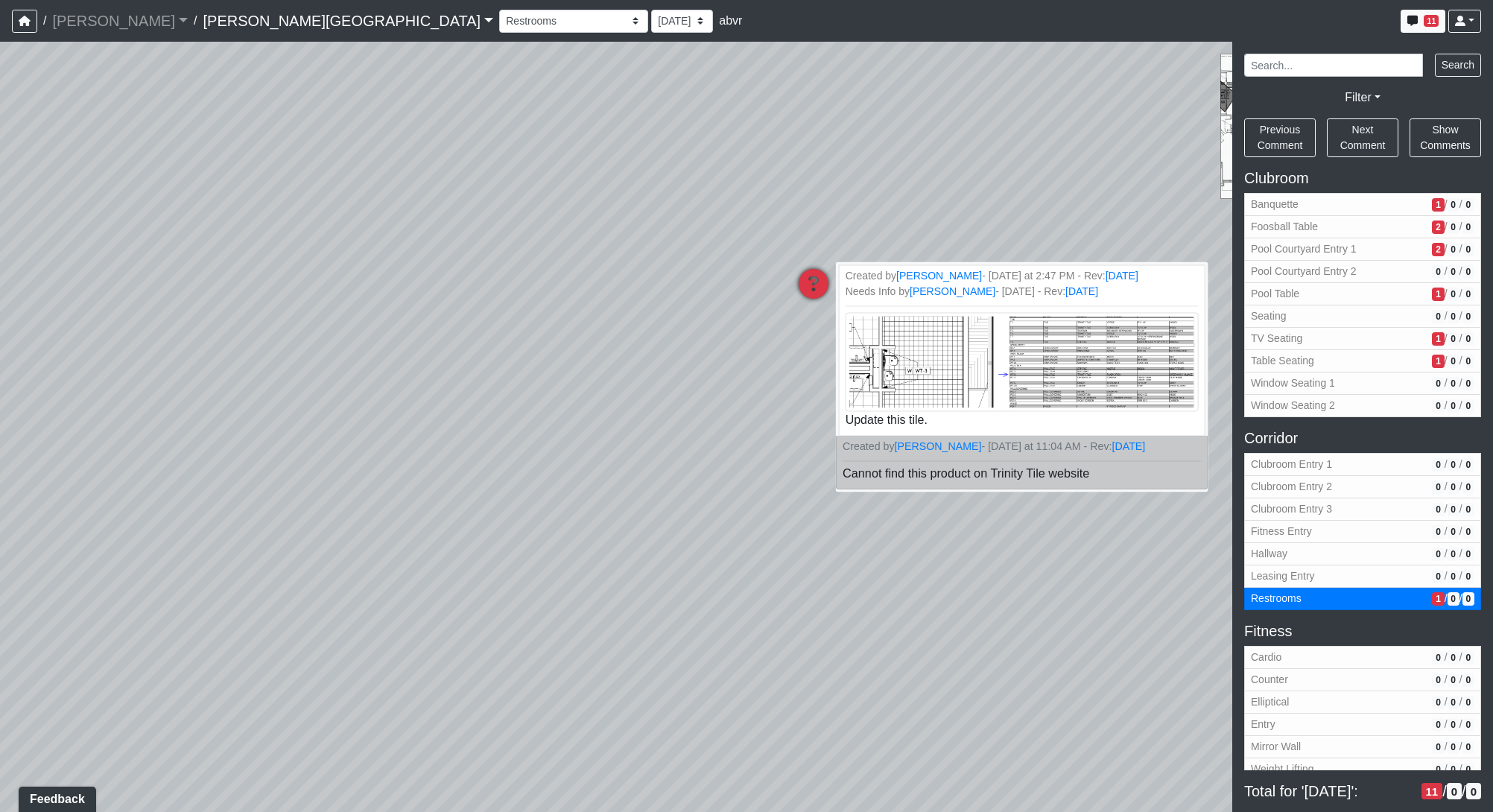
drag, startPoint x: 267, startPoint y: 519, endPoint x: 1169, endPoint y: 440, distance: 905.5
click at [1167, 441] on div "Loading... Pool Courtyard Entry 1 Loading... Window Seating 1 Loading... Foosba…" at bounding box center [746, 427] width 1493 height 770
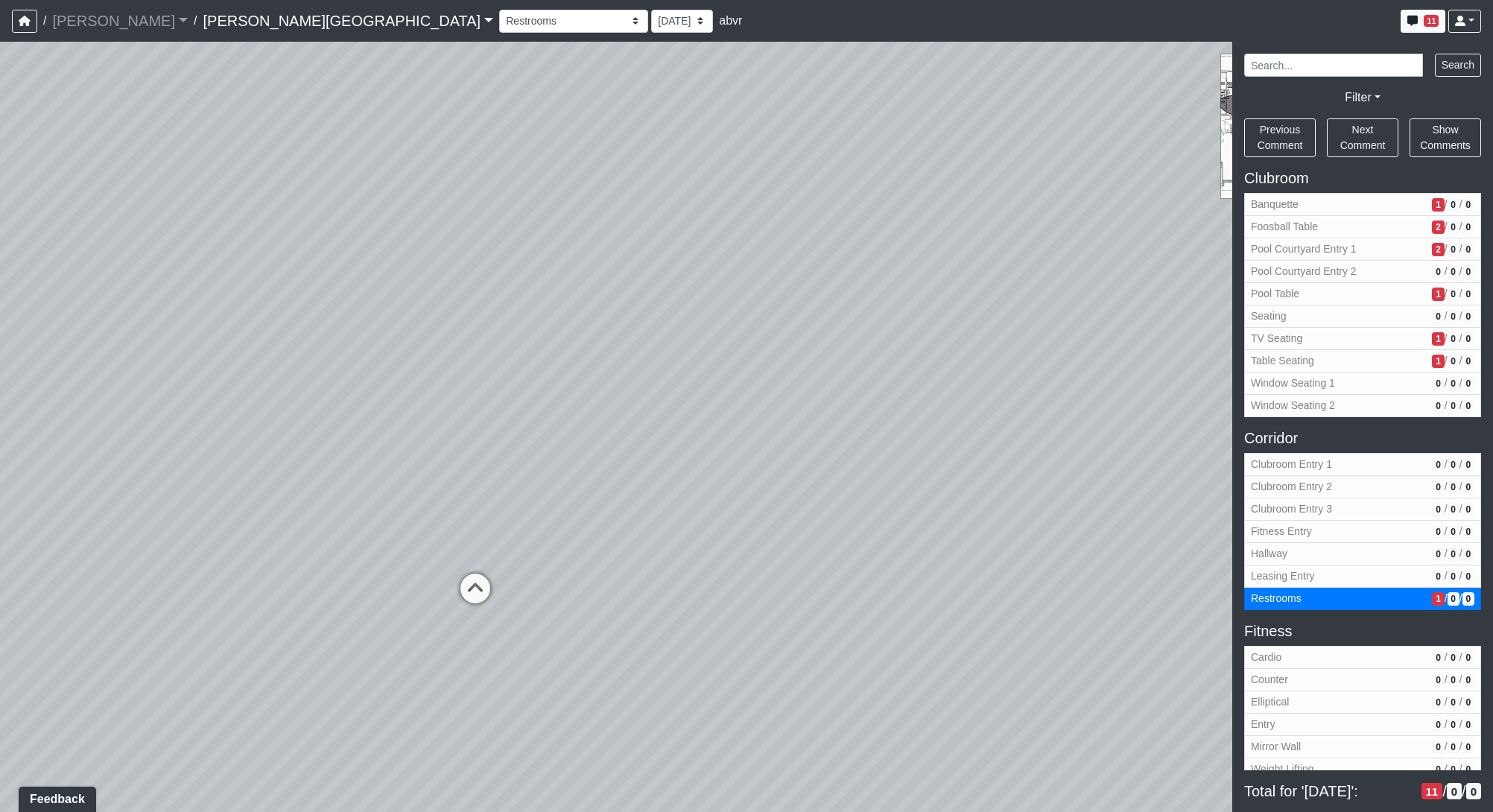
drag, startPoint x: 410, startPoint y: 505, endPoint x: 950, endPoint y: 539, distance: 541.1
click at [1115, 465] on div "Loading... Pool Courtyard Entry 1 Loading... Window Seating 1 Loading... Foosba…" at bounding box center [746, 427] width 1493 height 770
drag, startPoint x: 649, startPoint y: 596, endPoint x: 657, endPoint y: 601, distance: 9.4
click at [652, 597] on icon at bounding box center [650, 596] width 44 height 44
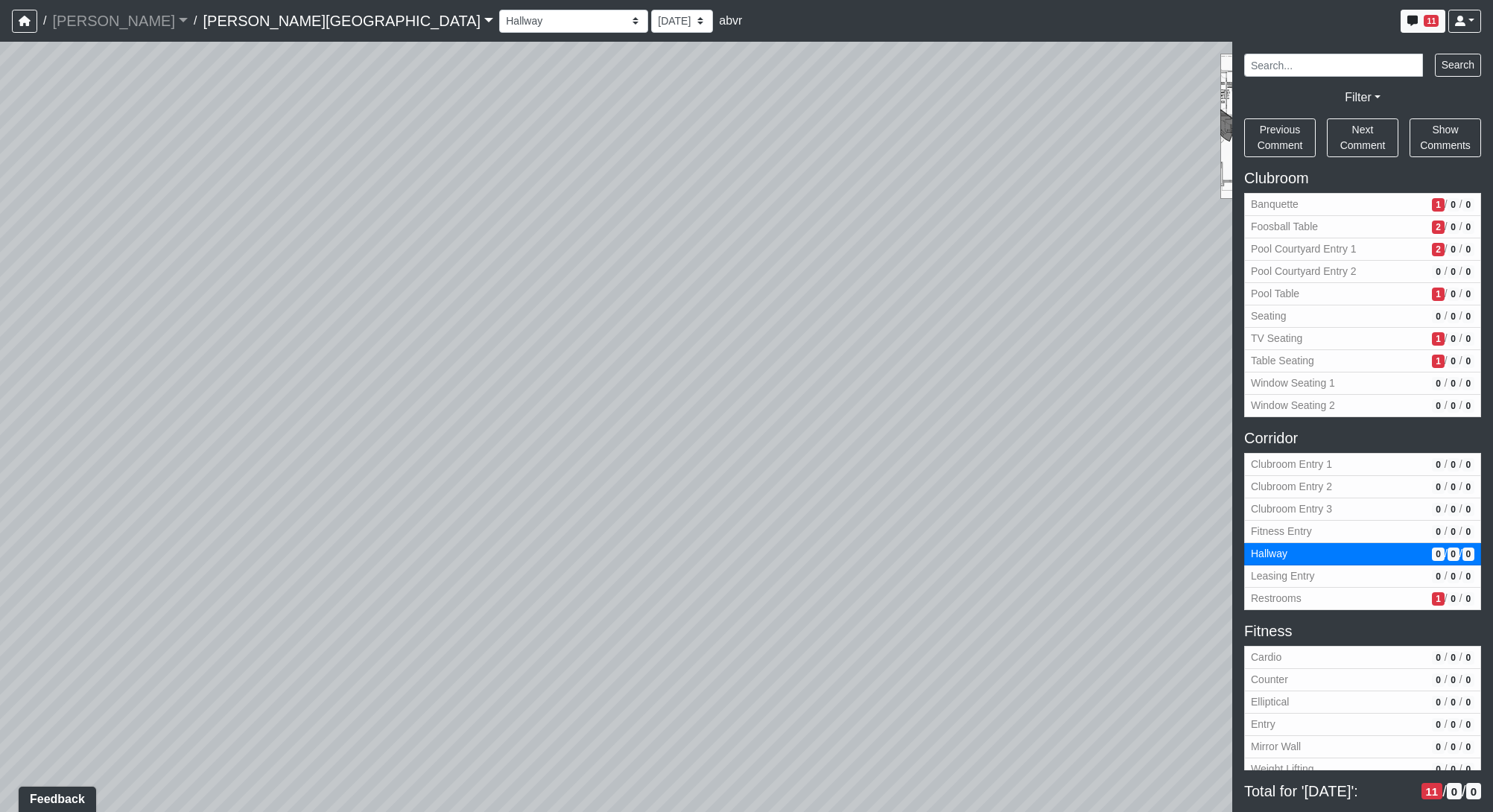
drag, startPoint x: 1045, startPoint y: 642, endPoint x: 235, endPoint y: 649, distance: 810.0
click at [235, 649] on div "Loading... Pool Courtyard Entry 1 Loading... Window Seating 1 Loading... Foosba…" at bounding box center [746, 427] width 1493 height 770
drag, startPoint x: 800, startPoint y: 642, endPoint x: 114, endPoint y: 510, distance: 698.6
click at [0, 535] on html "/ Flournoy Flournoy Loading... / Declan Villa Rica Declan Villa Rica Loading...…" at bounding box center [746, 406] width 1493 height 812
drag, startPoint x: 567, startPoint y: 500, endPoint x: 817, endPoint y: 510, distance: 250.2
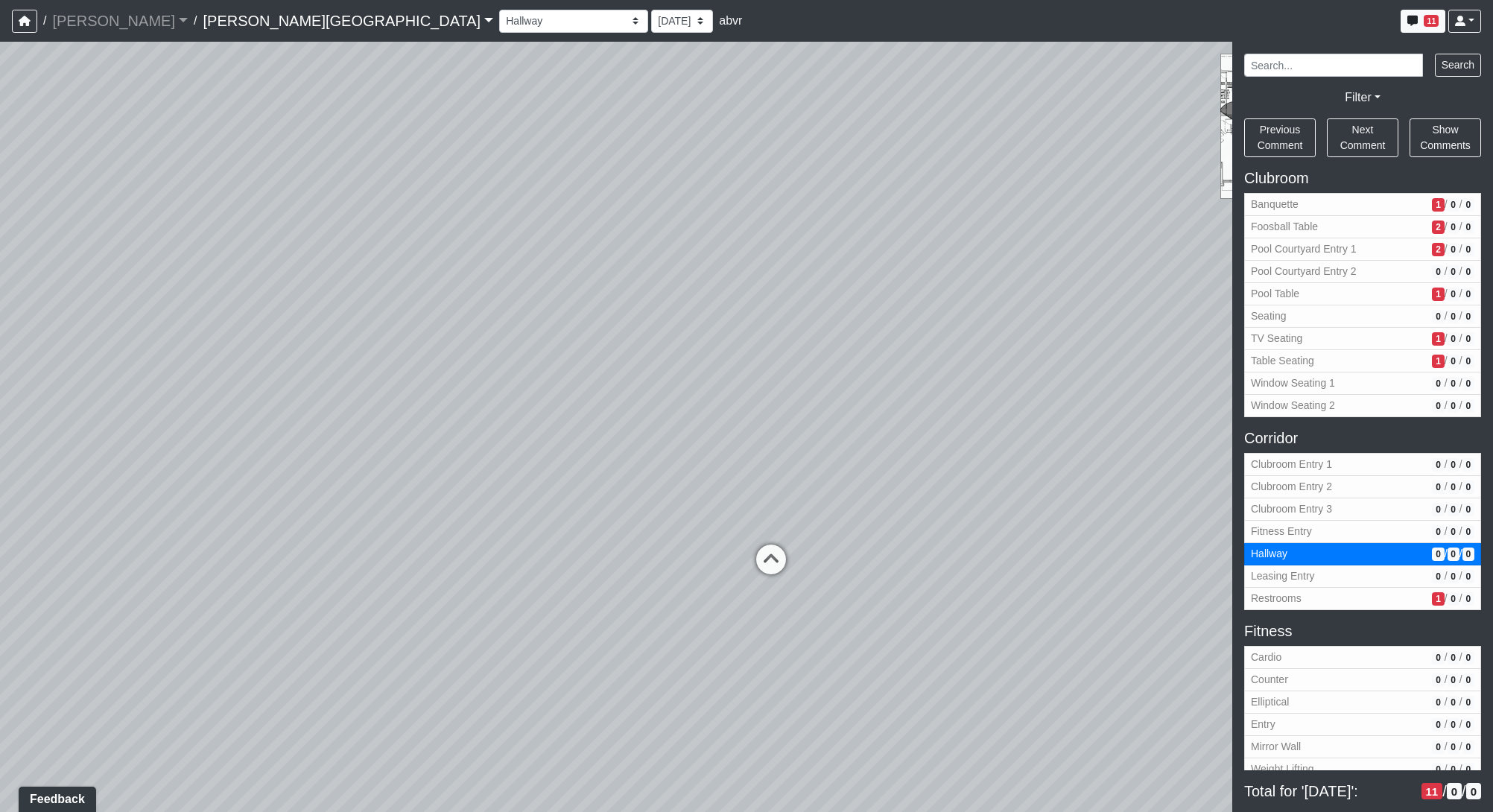
click at [814, 506] on div "Loading... Pool Courtyard Entry 1 Loading... Window Seating 1 Loading... Foosba…" at bounding box center [746, 427] width 1493 height 770
click at [786, 573] on icon at bounding box center [774, 568] width 44 height 44
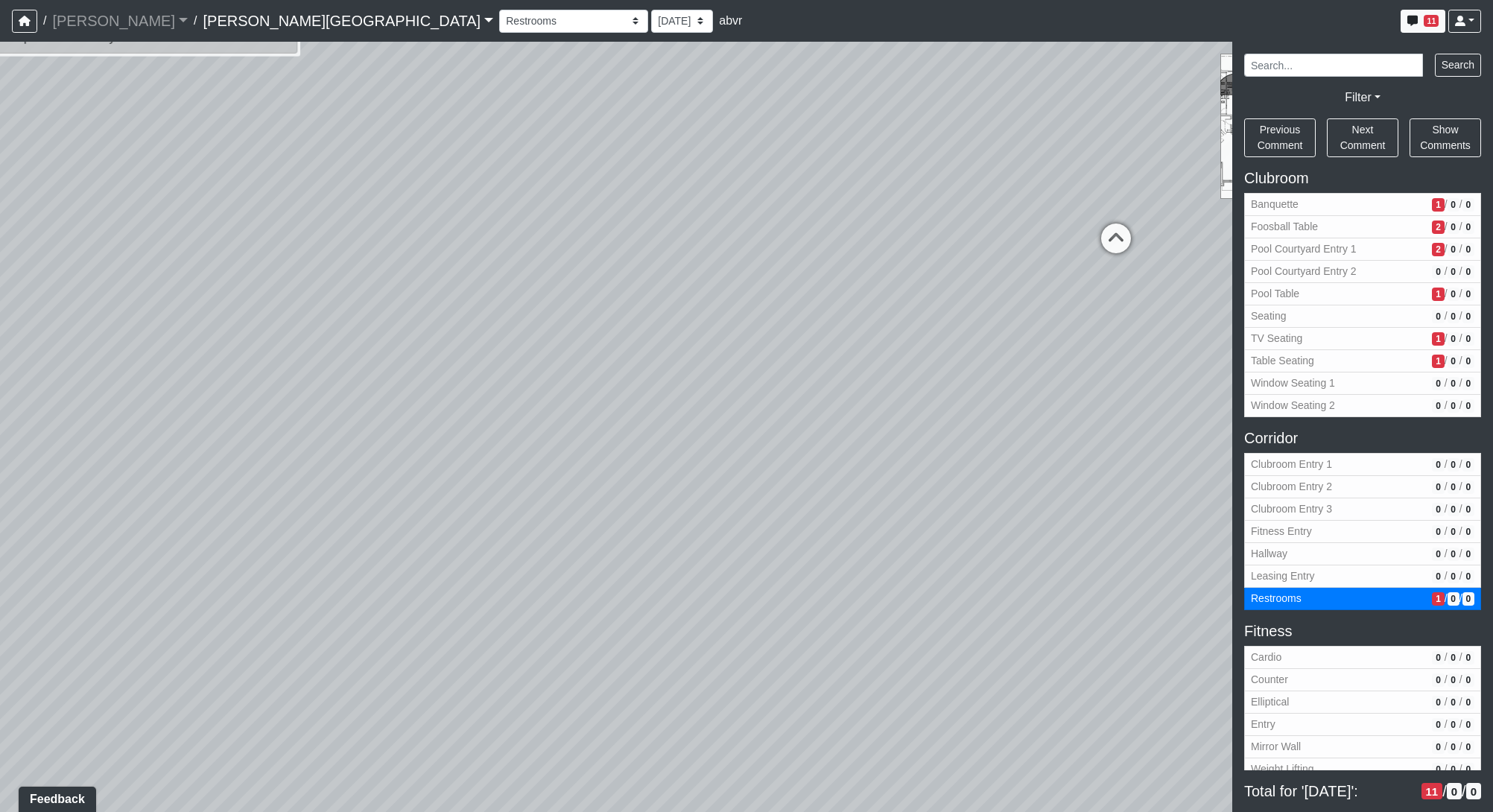
drag, startPoint x: 632, startPoint y: 739, endPoint x: 1089, endPoint y: 561, distance: 490.4
click at [1252, 593] on div "NON-CURRENT REVISION" at bounding box center [746, 427] width 1493 height 770
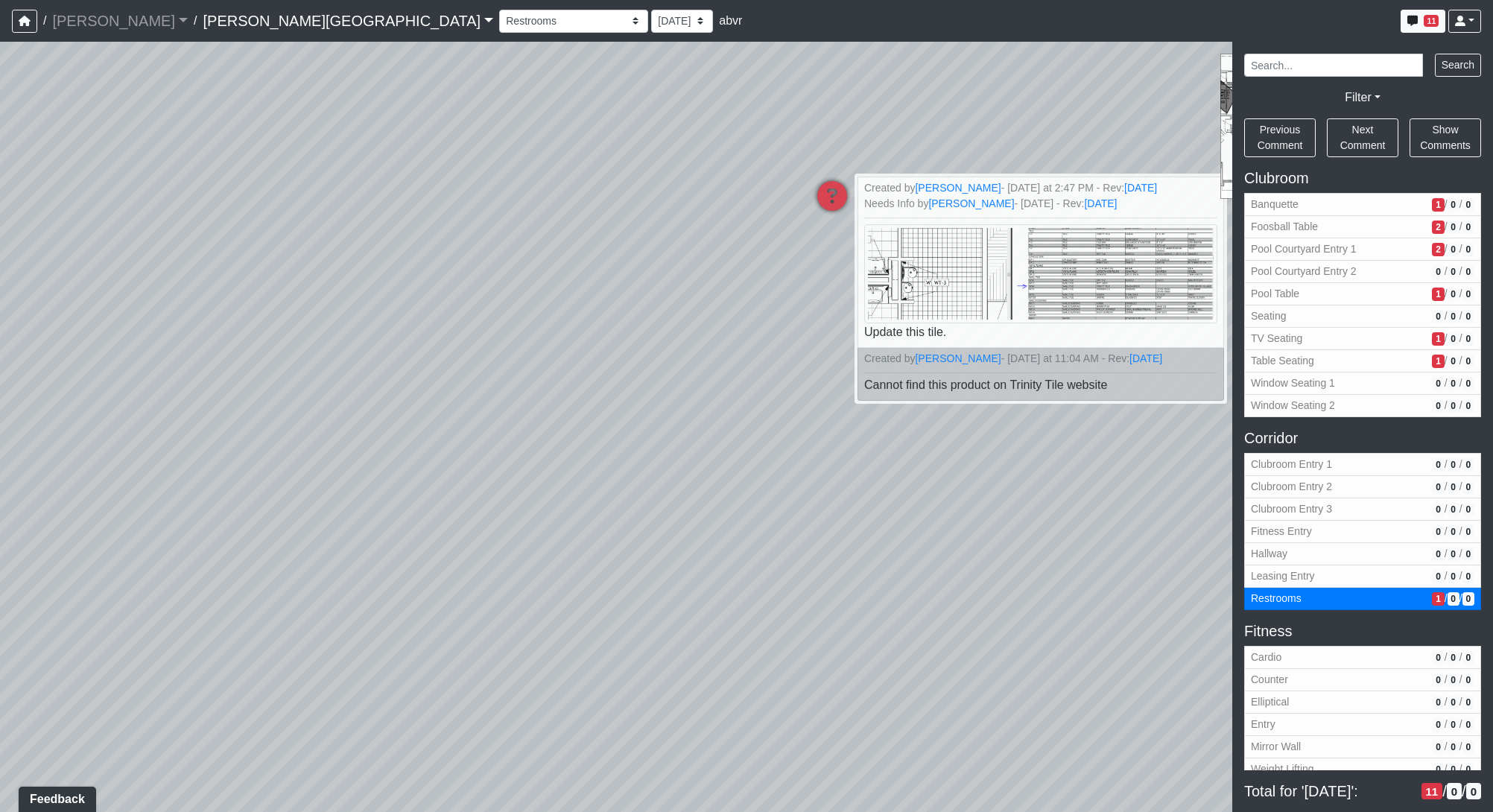
drag, startPoint x: 703, startPoint y: 475, endPoint x: 993, endPoint y: 445, distance: 291.5
click at [993, 445] on div "Loading... Pool Courtyard Entry 1 Loading... Window Seating 1 Loading... Foosba…" at bounding box center [746, 427] width 1493 height 770
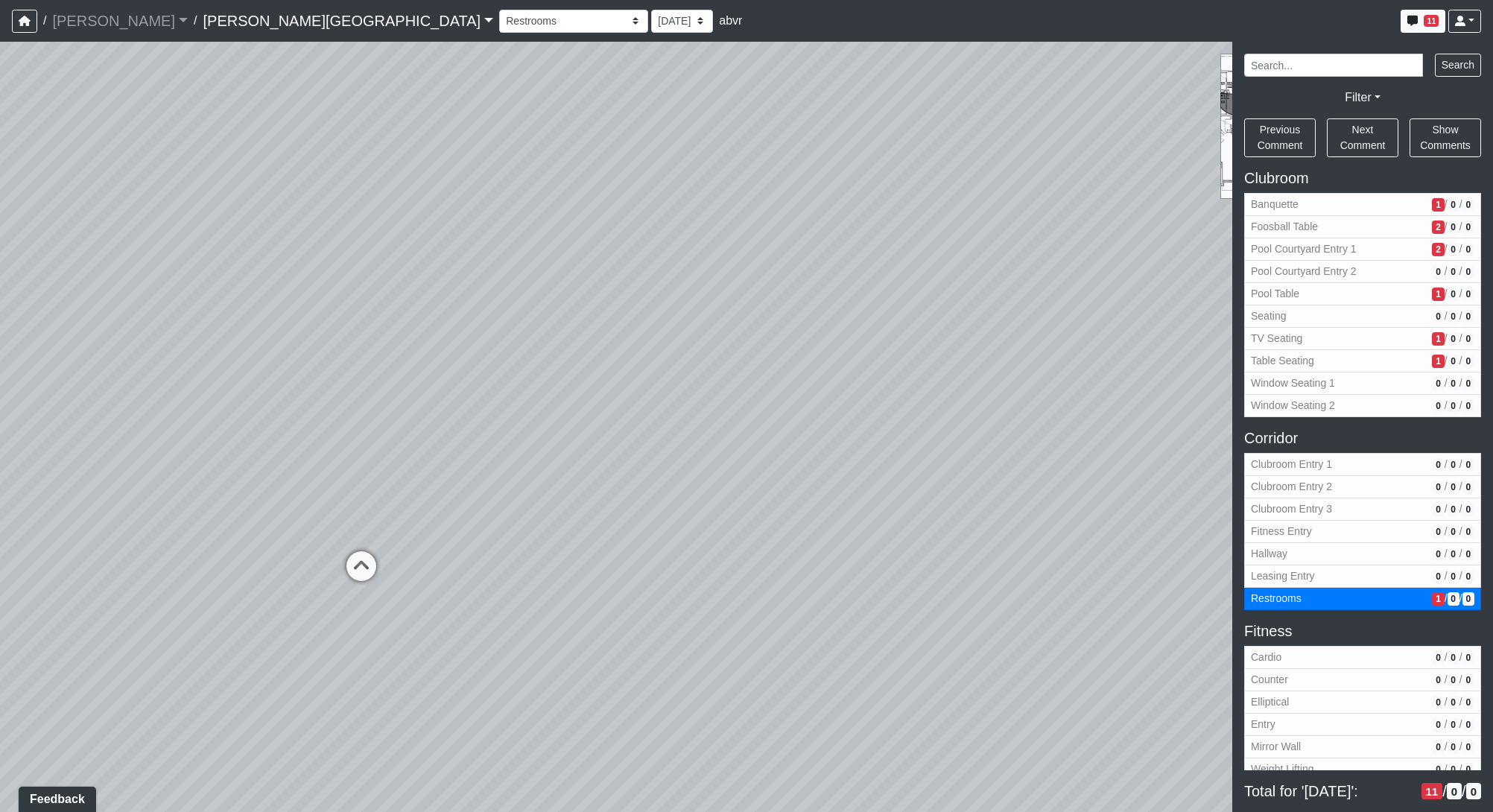
drag, startPoint x: 425, startPoint y: 483, endPoint x: 1023, endPoint y: 473, distance: 598.1
click at [1023, 473] on div "Loading... Pool Courtyard Entry 1 Loading... Window Seating 1 Loading... Foosba…" at bounding box center [746, 427] width 1493 height 770
click at [587, 531] on icon at bounding box center [571, 538] width 44 height 44
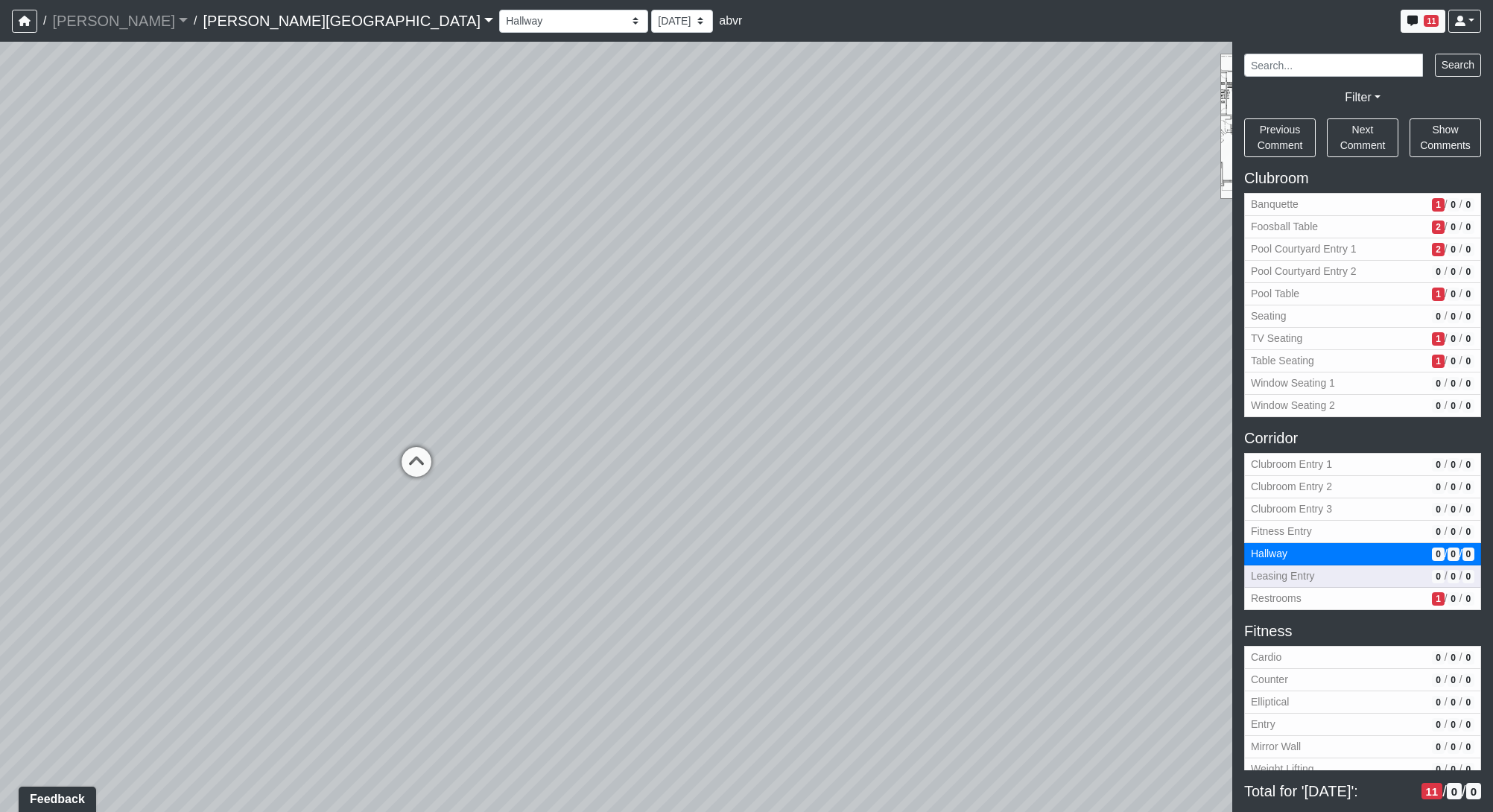
drag, startPoint x: 388, startPoint y: 629, endPoint x: 1330, endPoint y: 571, distance: 943.8
click at [1330, 571] on div "NON-CURRENT REVISION" at bounding box center [746, 427] width 1493 height 770
click at [446, 459] on icon at bounding box center [447, 464] width 44 height 44
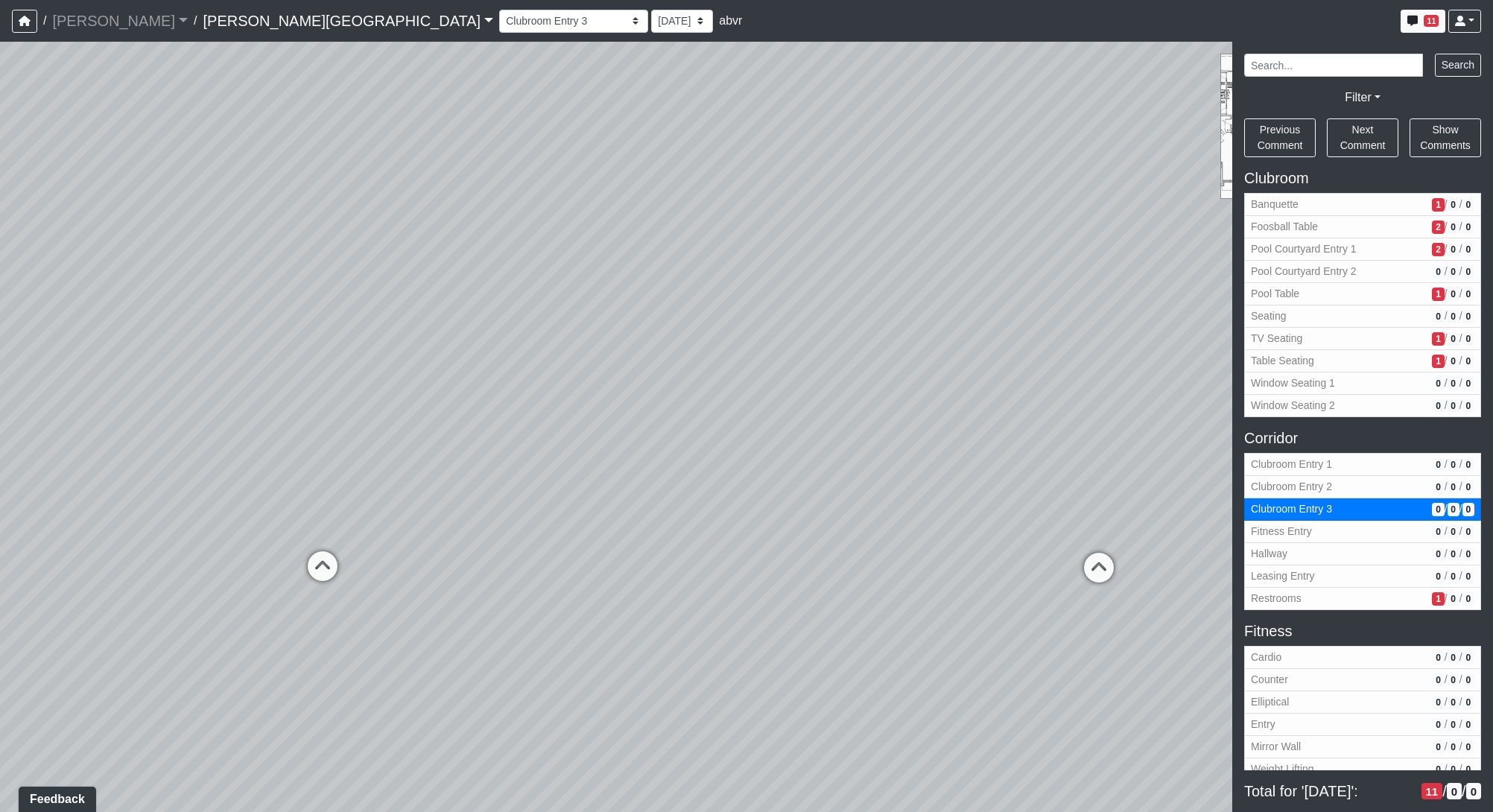
drag, startPoint x: 526, startPoint y: 582, endPoint x: 1300, endPoint y: 636, distance: 775.9
click at [1300, 636] on div "NON-CURRENT REVISION" at bounding box center [746, 427] width 1493 height 770
drag, startPoint x: 1147, startPoint y: 526, endPoint x: 486, endPoint y: 491, distance: 661.9
click at [478, 512] on div "Loading... Pool Courtyard Entry 1 Loading... Window Seating 1 Loading... Foosba…" at bounding box center [746, 427] width 1493 height 770
drag, startPoint x: 734, startPoint y: 604, endPoint x: 595, endPoint y: 521, distance: 161.9
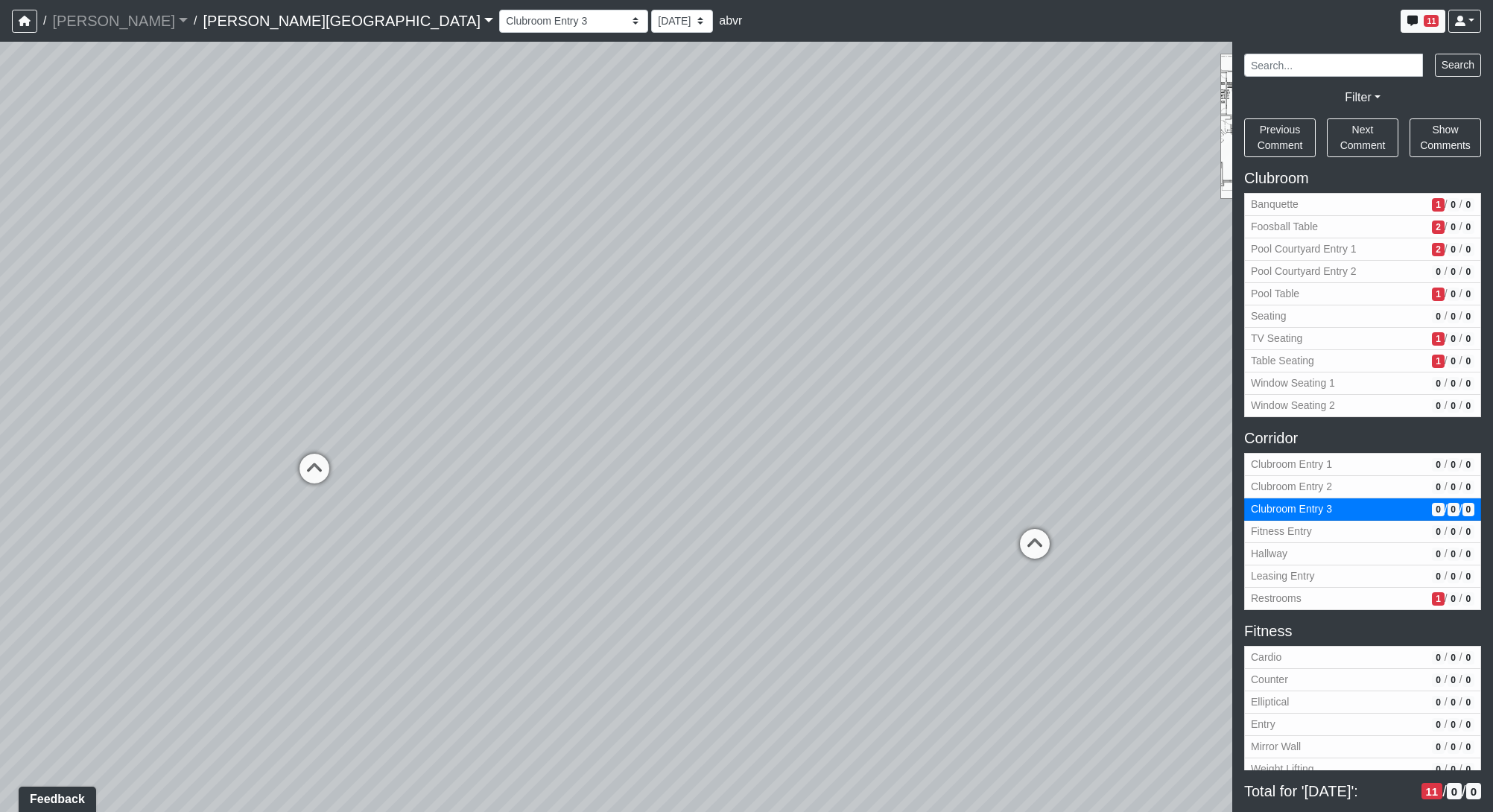
click at [769, 423] on div "Loading... Pool Courtyard Entry 1 Loading... Window Seating 1 Loading... Foosba…" at bounding box center [746, 427] width 1493 height 770
click at [441, 519] on icon at bounding box center [431, 519] width 44 height 44
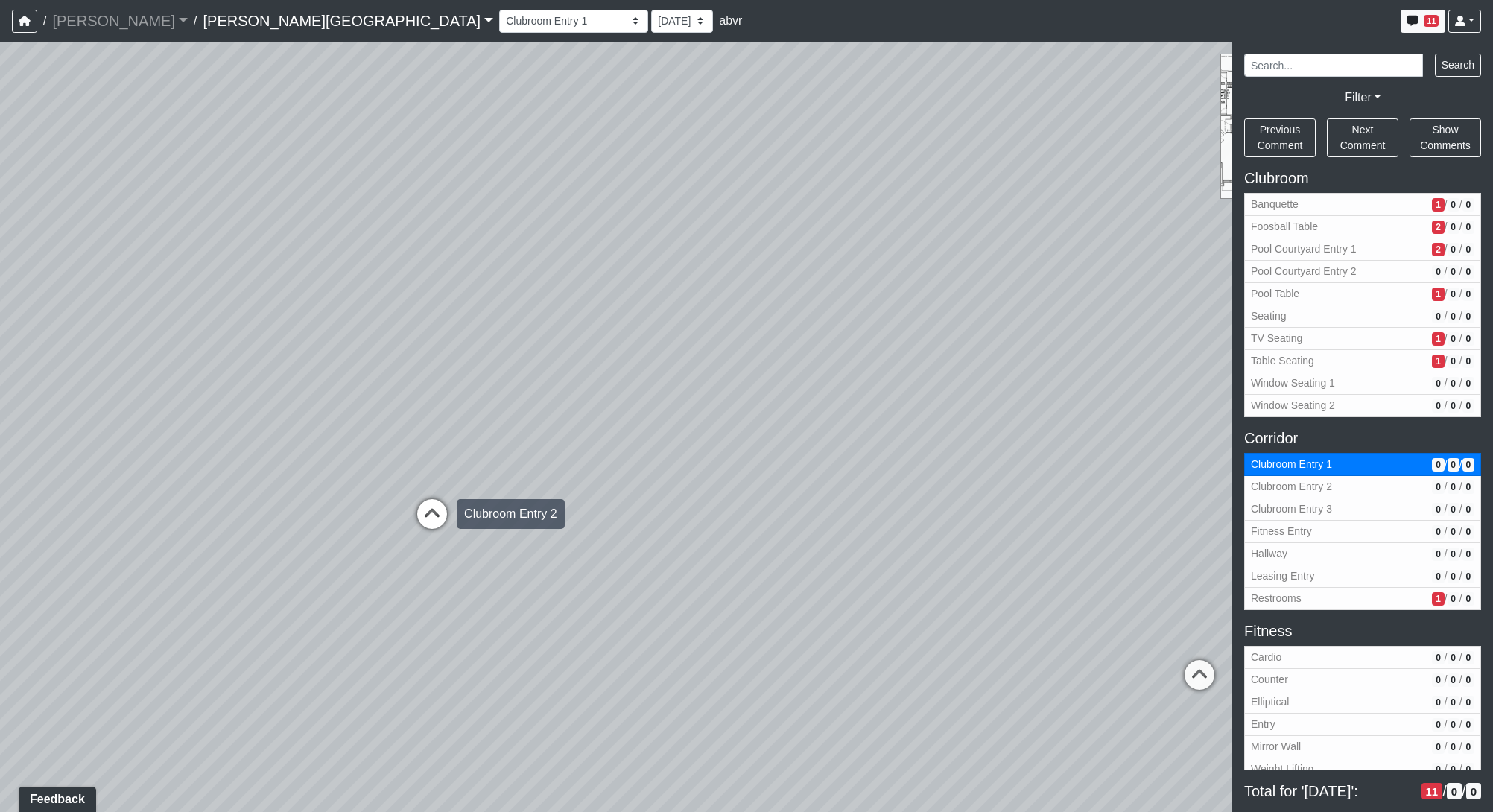
click at [444, 515] on icon at bounding box center [431, 520] width 44 height 44
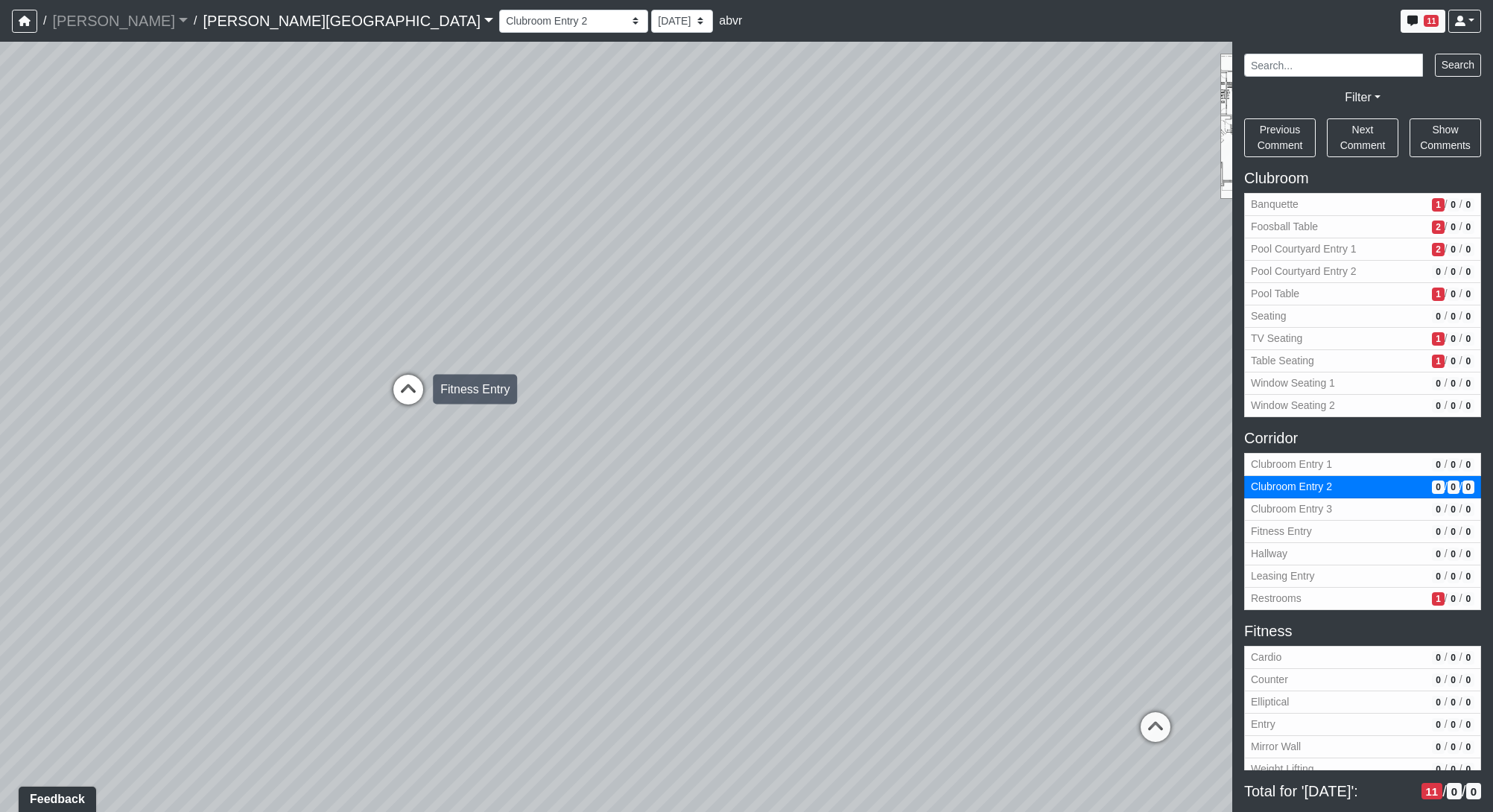
click at [419, 394] on icon at bounding box center [408, 396] width 44 height 44
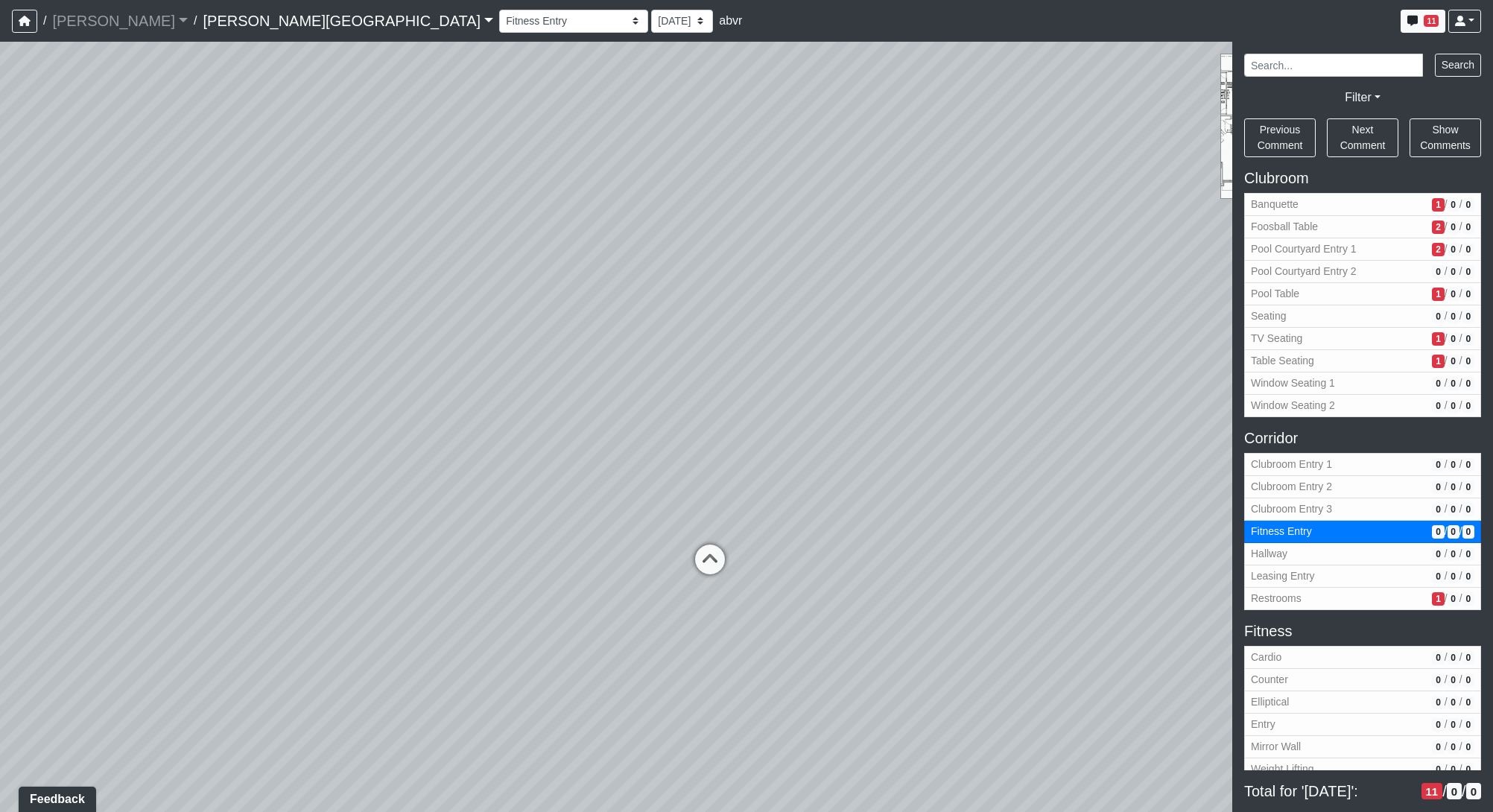
drag, startPoint x: 942, startPoint y: 563, endPoint x: 244, endPoint y: 671, distance: 706.3
click at [244, 671] on div "Loading... Pool Courtyard Entry 1 Loading... Window Seating 1 Loading... Foosba…" at bounding box center [746, 427] width 1493 height 770
click at [713, 567] on icon at bounding box center [709, 566] width 44 height 44
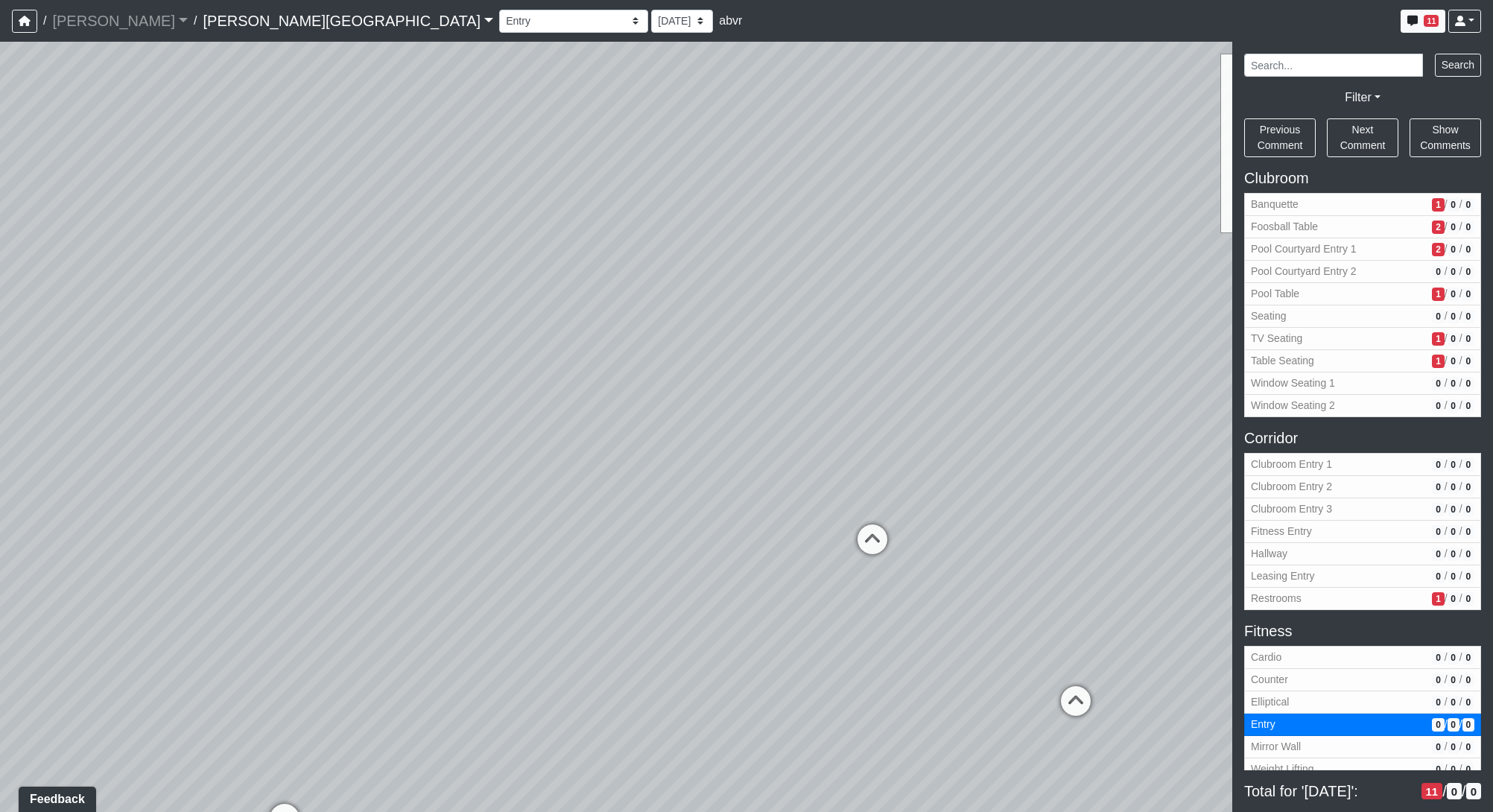
drag, startPoint x: 637, startPoint y: 311, endPoint x: -13, endPoint y: 323, distance: 650.1
click at [0, 323] on html "/ Flournoy Flournoy Loading... / Declan Villa Rica Declan Villa Rica Loading...…" at bounding box center [746, 406] width 1493 height 812
drag, startPoint x: 343, startPoint y: 418, endPoint x: 1311, endPoint y: 426, distance: 968.0
click at [1311, 426] on div "NON-CURRENT REVISION Loading... Pool Courtyard Entry 1 Loading... Window Seatin…" at bounding box center [746, 427] width 1493 height 770
drag, startPoint x: 734, startPoint y: 533, endPoint x: 1067, endPoint y: 423, distance: 350.7
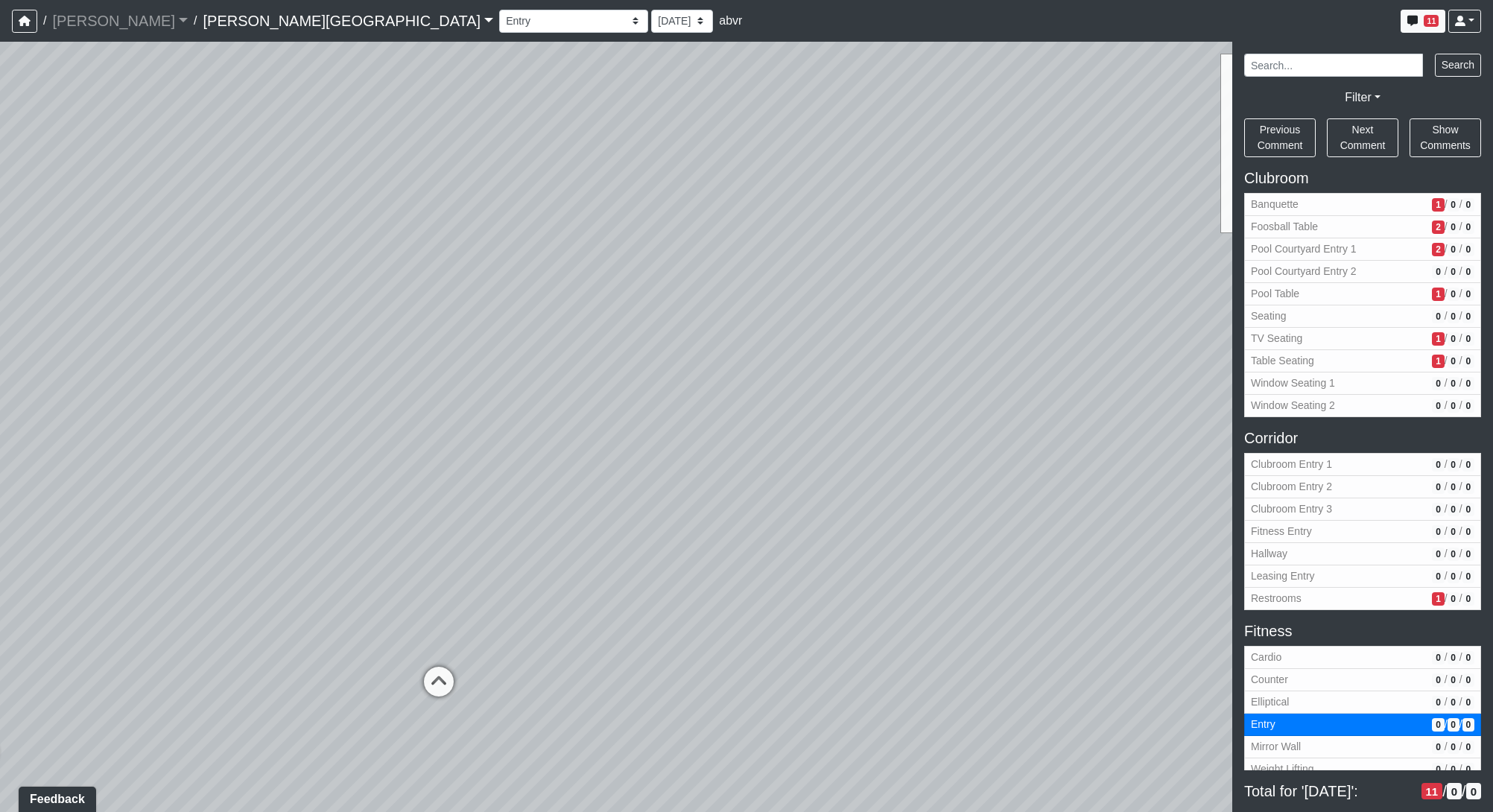
click at [1062, 424] on div "Loading... Pool Courtyard Entry 1 Loading... Window Seating 1 Loading... Foosba…" at bounding box center [746, 427] width 1493 height 770
drag, startPoint x: 436, startPoint y: 387, endPoint x: 1226, endPoint y: 375, distance: 790.1
click at [1197, 376] on div "Loading... Pool Courtyard Entry 1 Loading... Window Seating 1 Loading... Foosba…" at bounding box center [746, 427] width 1493 height 770
drag, startPoint x: 350, startPoint y: 578, endPoint x: 968, endPoint y: 378, distance: 649.6
click at [952, 379] on div "Loading... Pool Courtyard Entry 1 Loading... Window Seating 1 Loading... Foosba…" at bounding box center [746, 427] width 1493 height 770
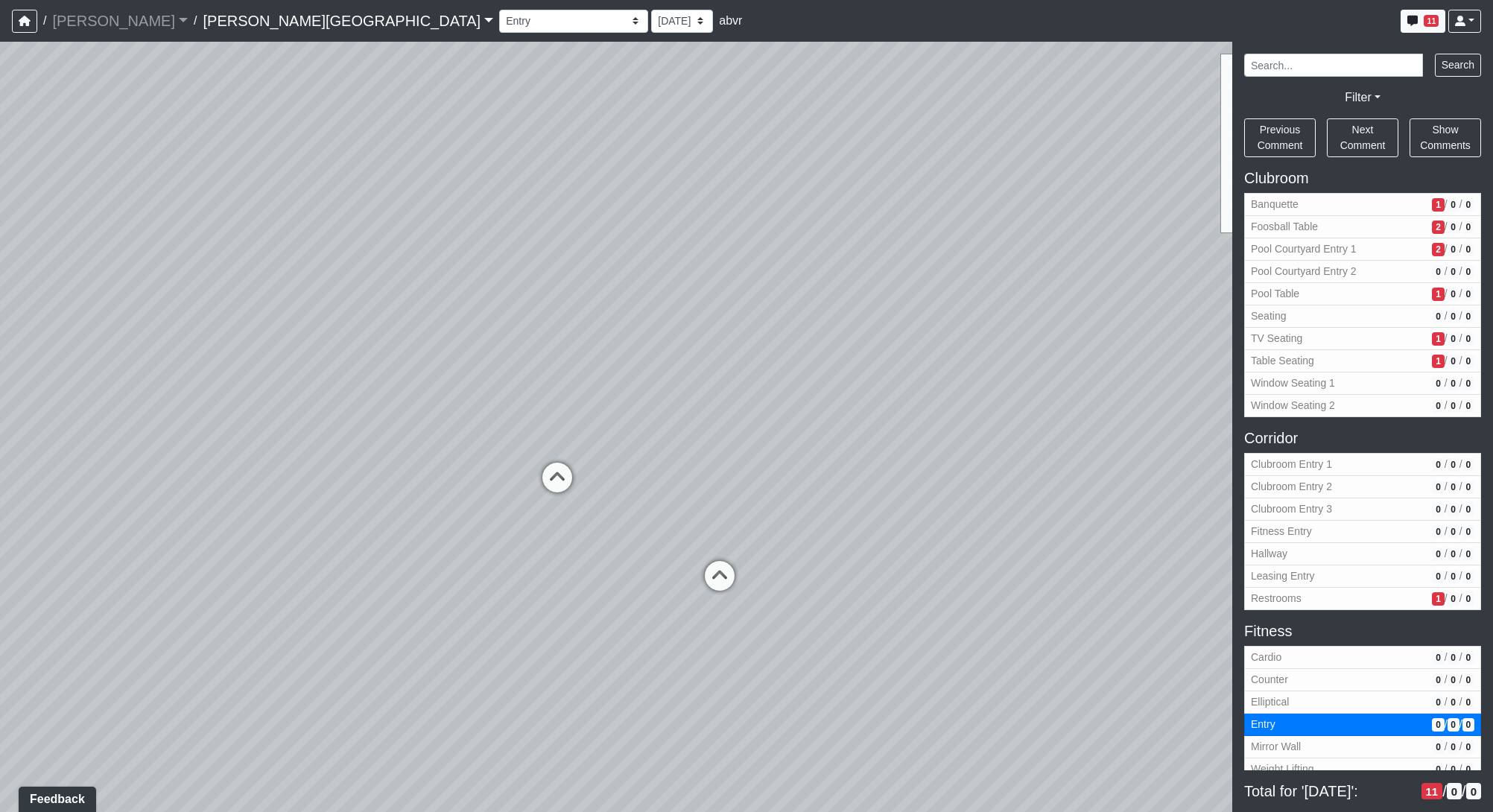
drag, startPoint x: 730, startPoint y: 490, endPoint x: 937, endPoint y: 581, distance: 226.1
click at [937, 581] on div "Loading... Pool Courtyard Entry 1 Loading... Window Seating 1 Loading... Foosba…" at bounding box center [746, 427] width 1493 height 770
click at [546, 478] on icon at bounding box center [557, 485] width 44 height 44
select select "bfUgLpKYAPoAPm29prZpwo"
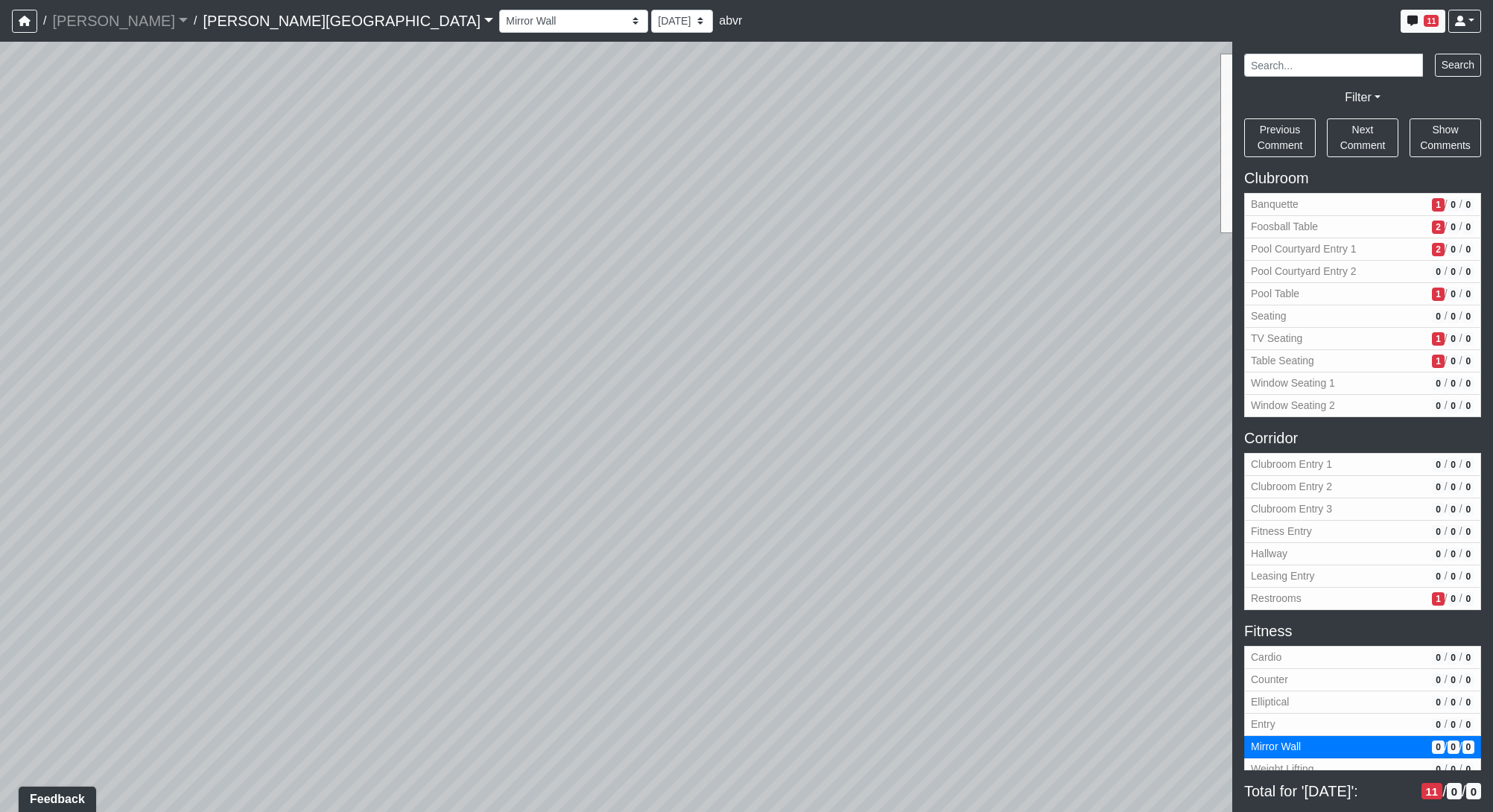
drag, startPoint x: 1006, startPoint y: 567, endPoint x: 325, endPoint y: 588, distance: 681.3
click at [325, 588] on div "Loading... Pool Courtyard Entry 1 Loading... Window Seating 1 Loading... Foosba…" at bounding box center [746, 427] width 1493 height 770
drag, startPoint x: 1002, startPoint y: 495, endPoint x: 251, endPoint y: 495, distance: 751.0
click at [251, 495] on div "Loading... Pool Courtyard Entry 1 Loading... Window Seating 1 Loading... Foosba…" at bounding box center [746, 427] width 1493 height 770
drag, startPoint x: 781, startPoint y: 637, endPoint x: 114, endPoint y: 631, distance: 667.0
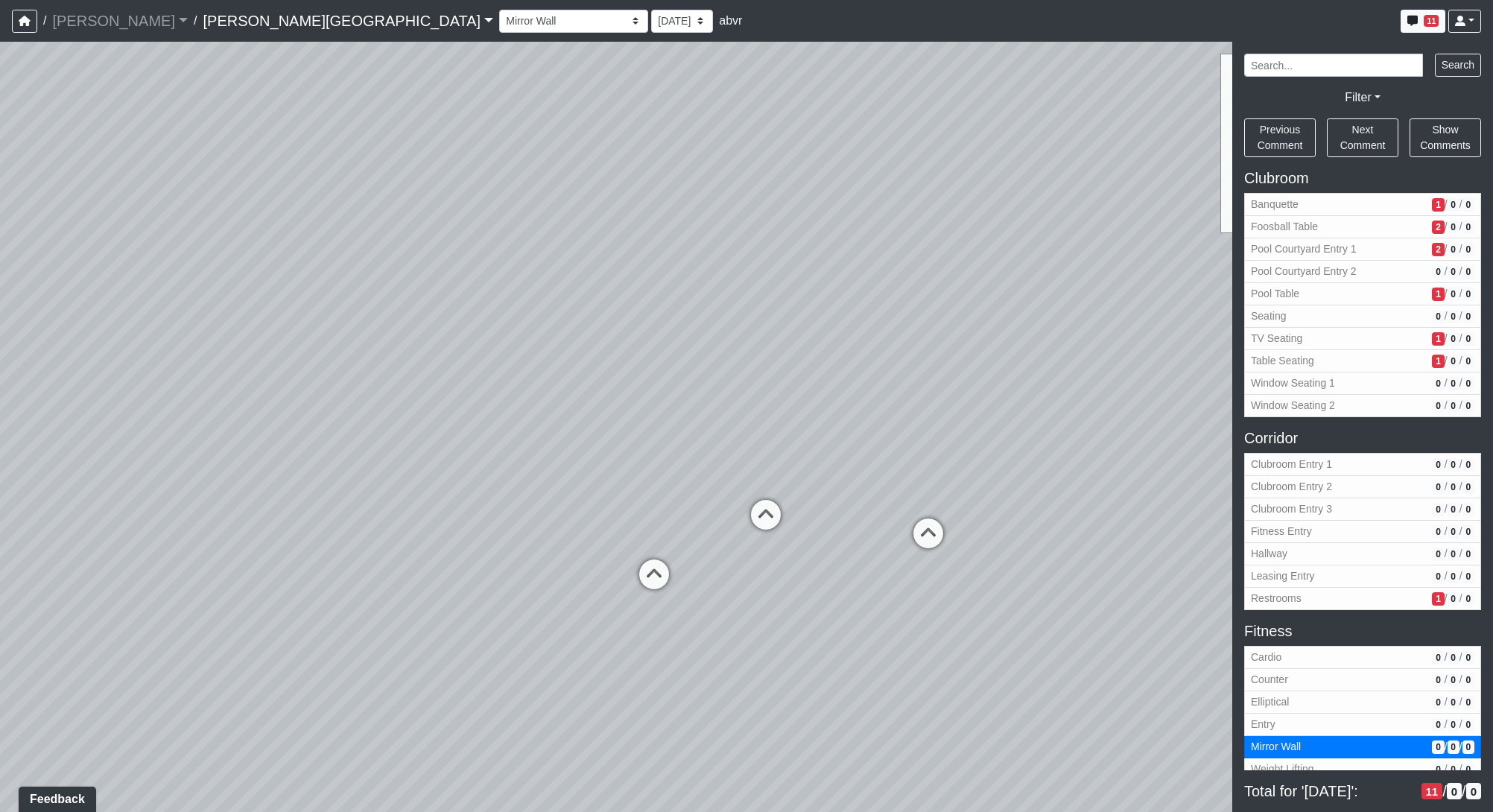
click at [0, 647] on html "/ Flournoy Flournoy Loading... / Declan Villa Rica Declan Villa Rica Loading...…" at bounding box center [746, 406] width 1493 height 812
drag, startPoint x: 822, startPoint y: 655, endPoint x: 263, endPoint y: 665, distance: 559.1
click at [263, 665] on div "Loading... Pool Courtyard Entry 1 Loading... Window Seating 1 Loading... Foosba…" at bounding box center [746, 427] width 1493 height 770
